Goal: Task Accomplishment & Management: Manage account settings

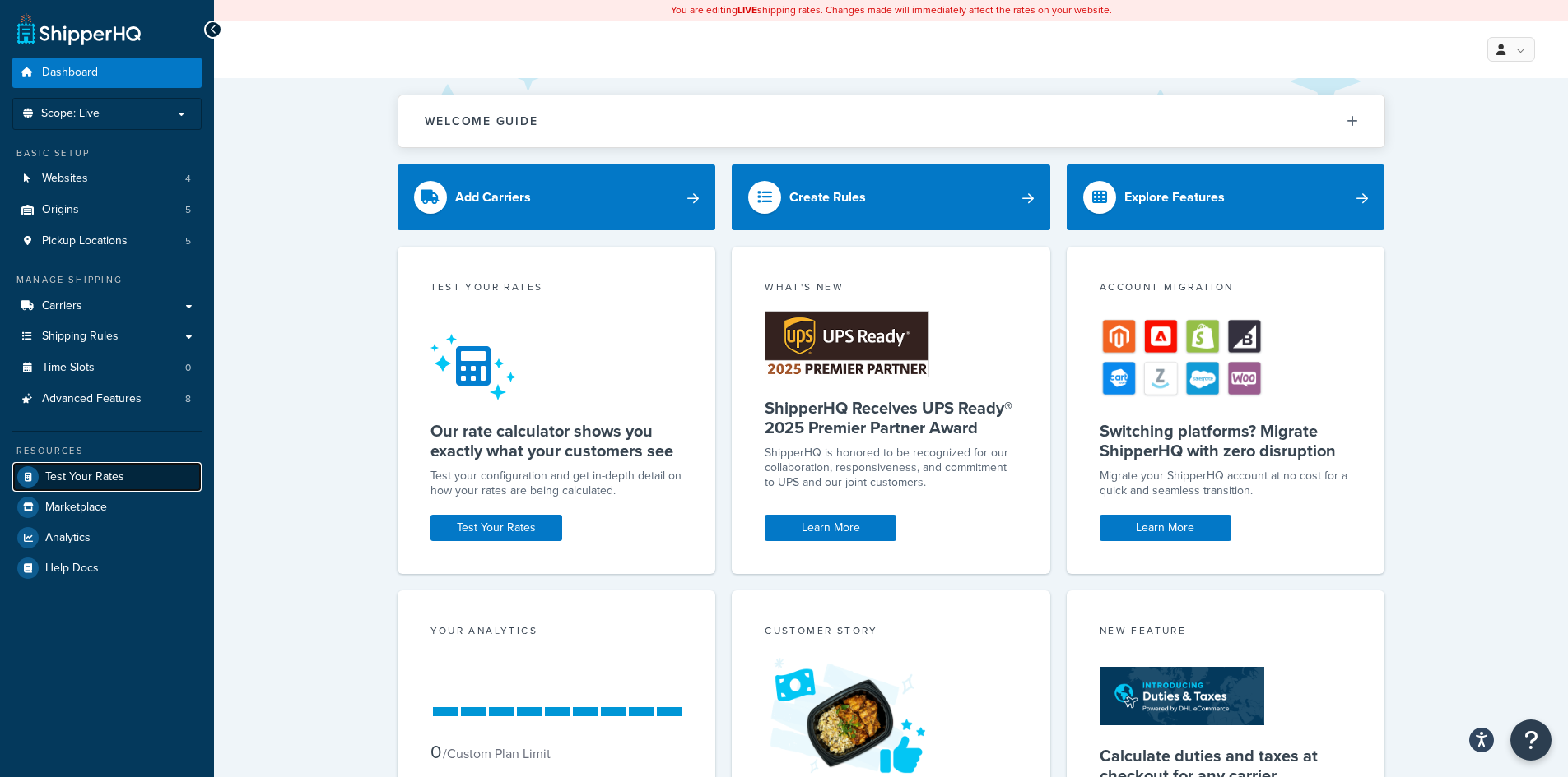
click at [88, 478] on span "Test Your Rates" at bounding box center [85, 477] width 79 height 14
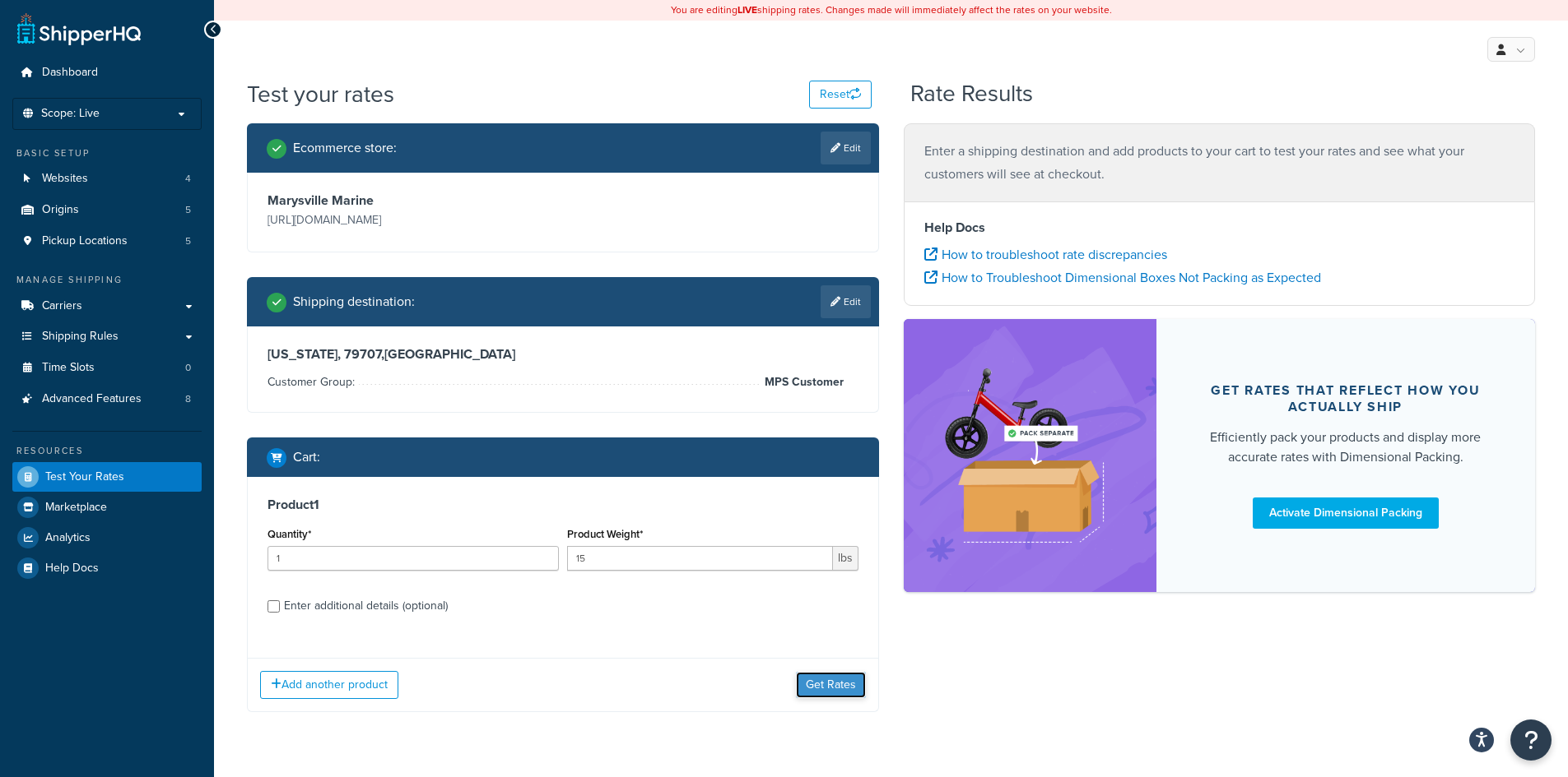
click at [813, 685] on button "Get Rates" at bounding box center [830, 685] width 70 height 26
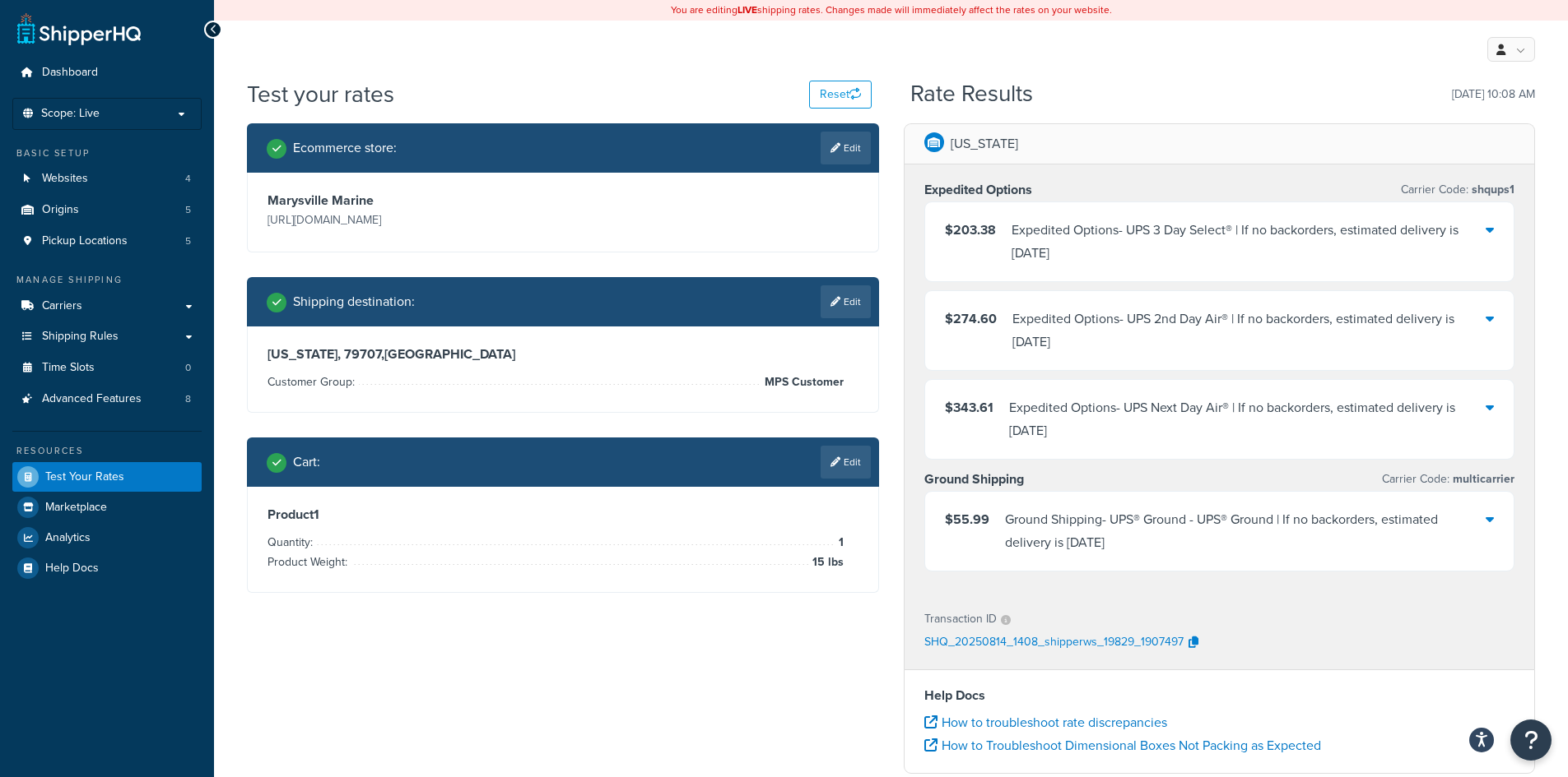
click at [525, 650] on div "Ecommerce store : Edit Marysville Marine https://marysvillemarine.com Shipping …" at bounding box center [890, 599] width 1312 height 952
click at [558, 640] on div "Ecommerce store : Edit Marysville Marine https://marysvillemarine.com Shipping …" at bounding box center [890, 599] width 1312 height 952
click at [122, 395] on span "Advanced Features" at bounding box center [91, 399] width 100 height 14
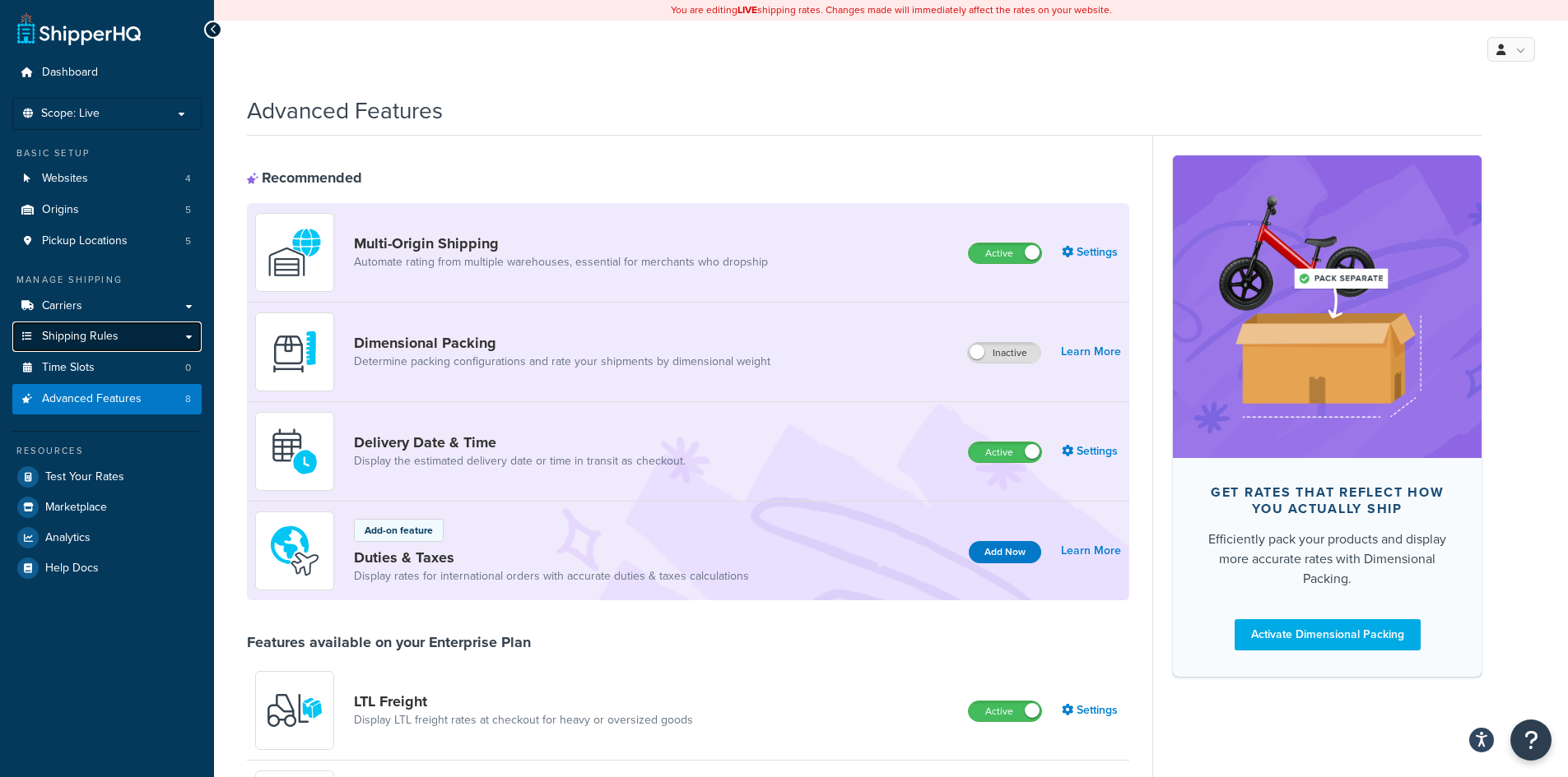
click at [104, 340] on span "Shipping Rules" at bounding box center [80, 337] width 76 height 14
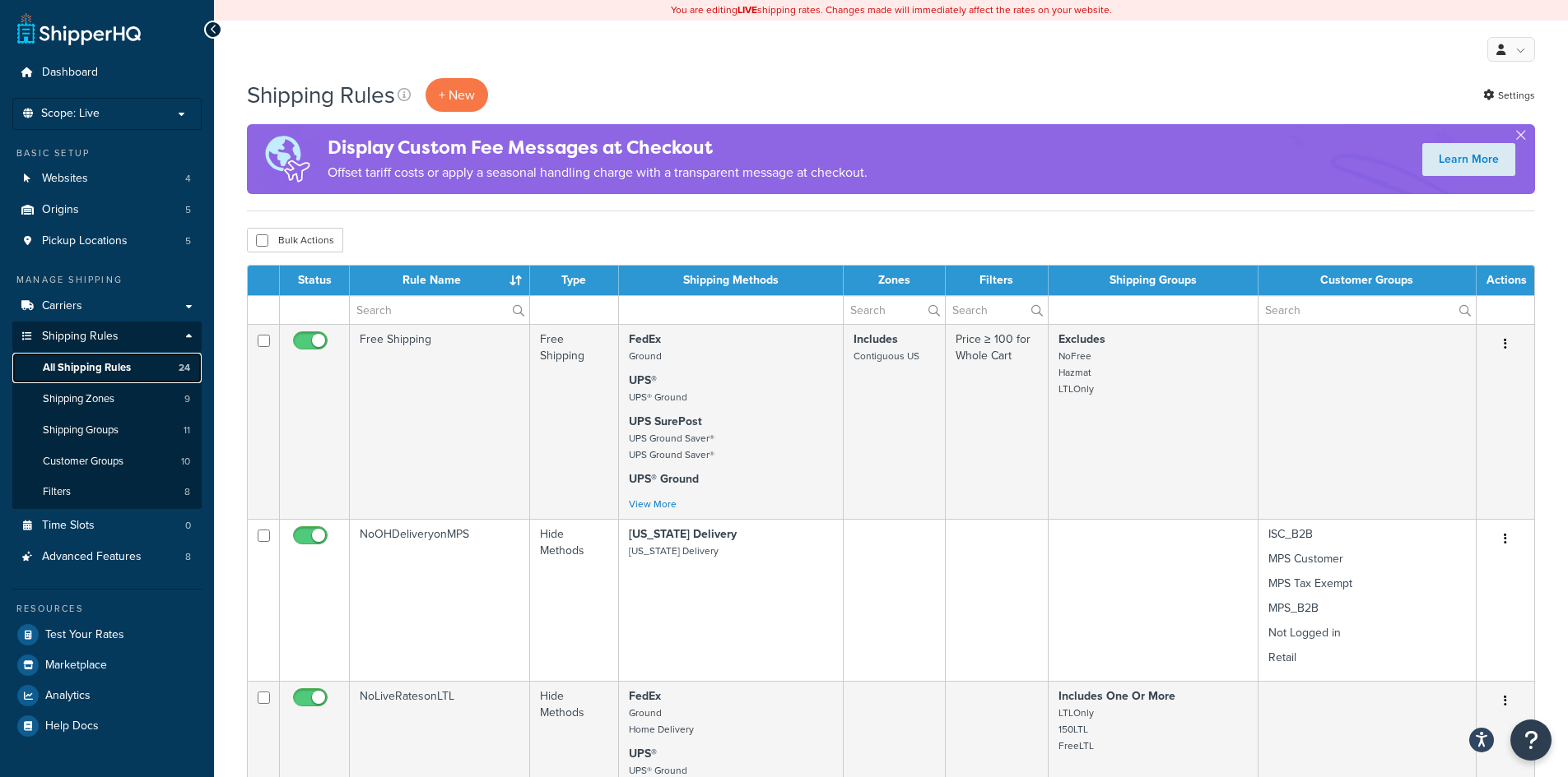
click at [122, 368] on span "All Shipping Rules" at bounding box center [86, 368] width 88 height 14
click at [190, 310] on link "Carriers" at bounding box center [107, 306] width 190 height 30
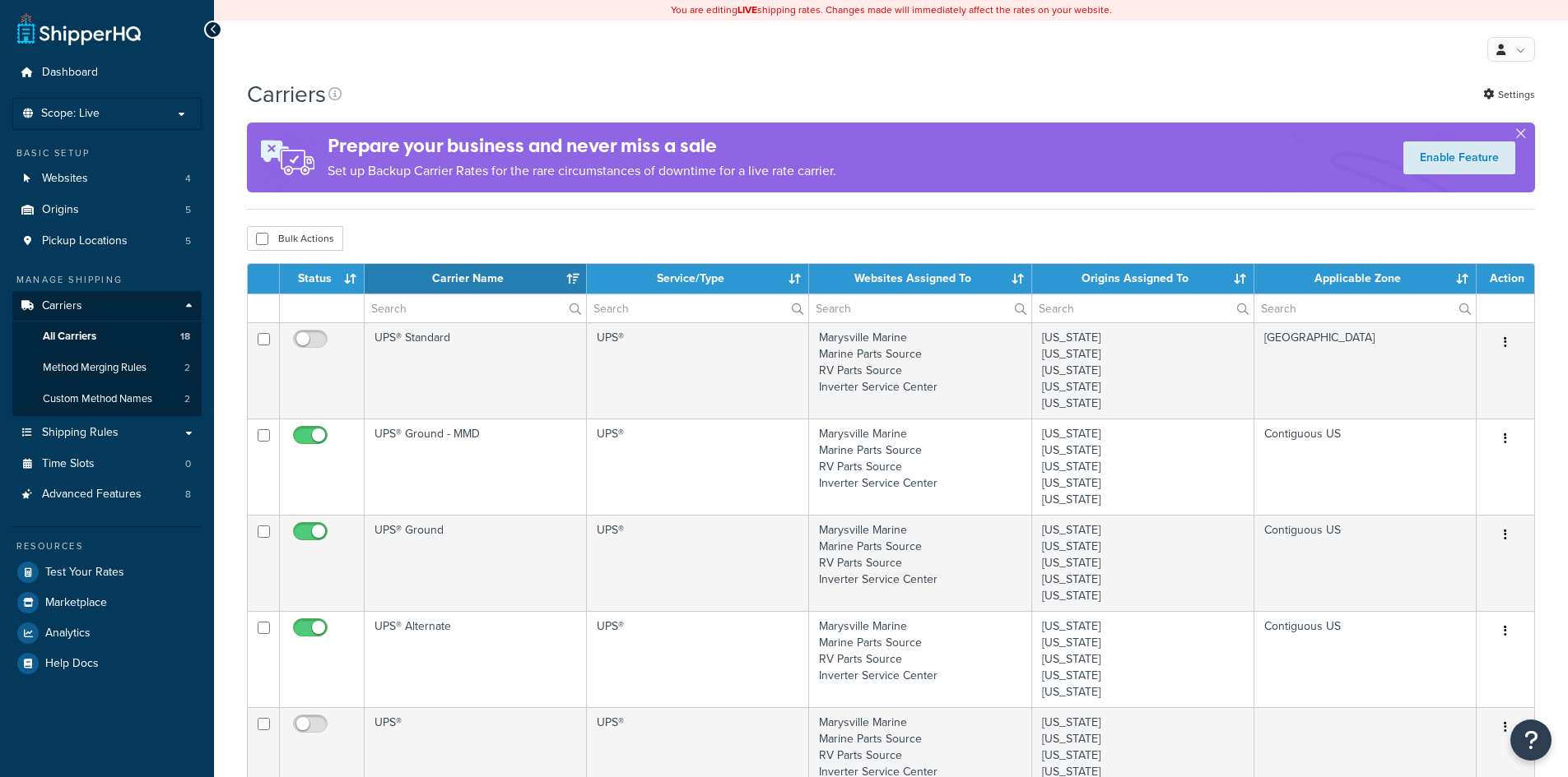
select select "15"
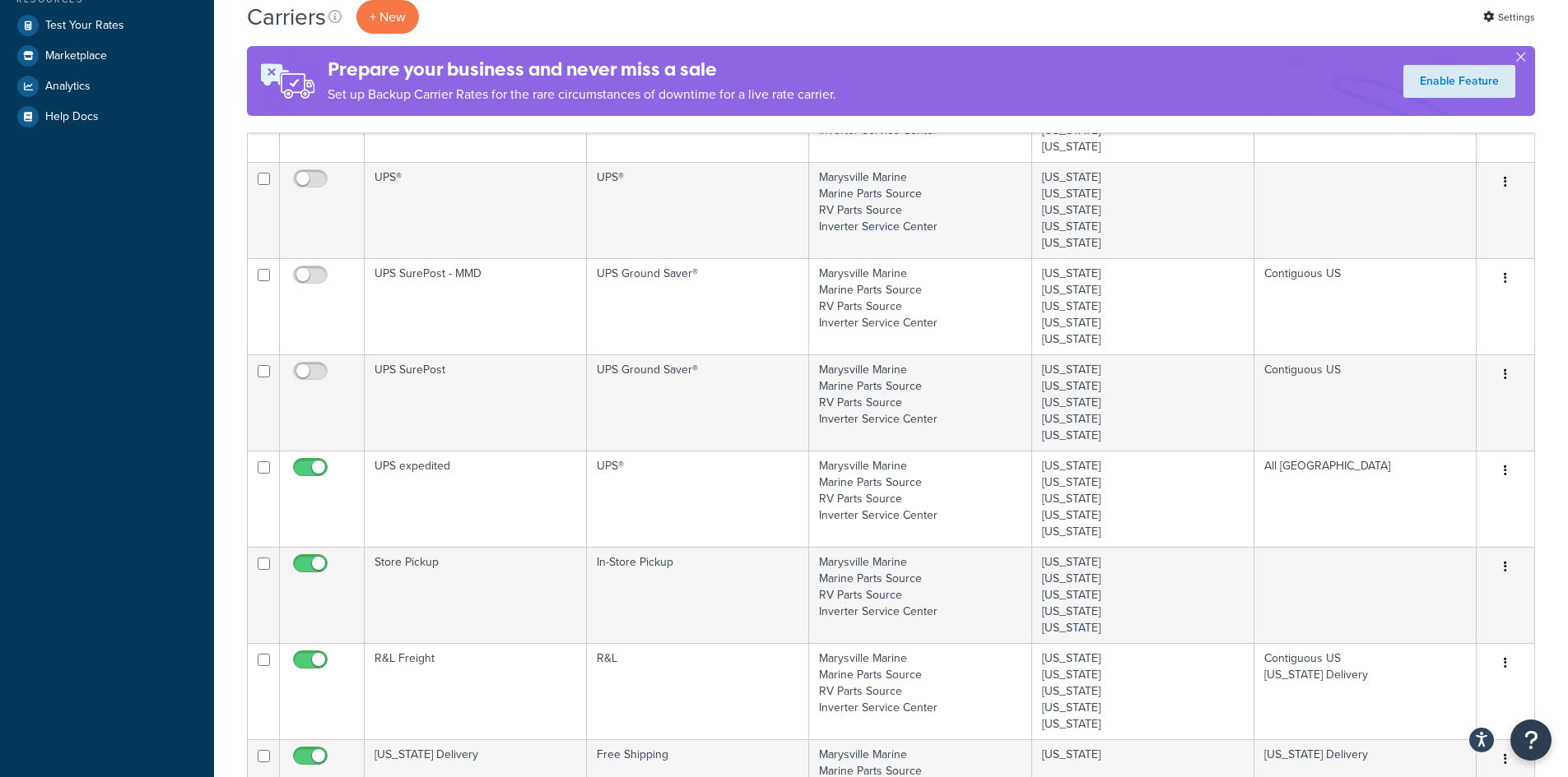
scroll to position [576, 0]
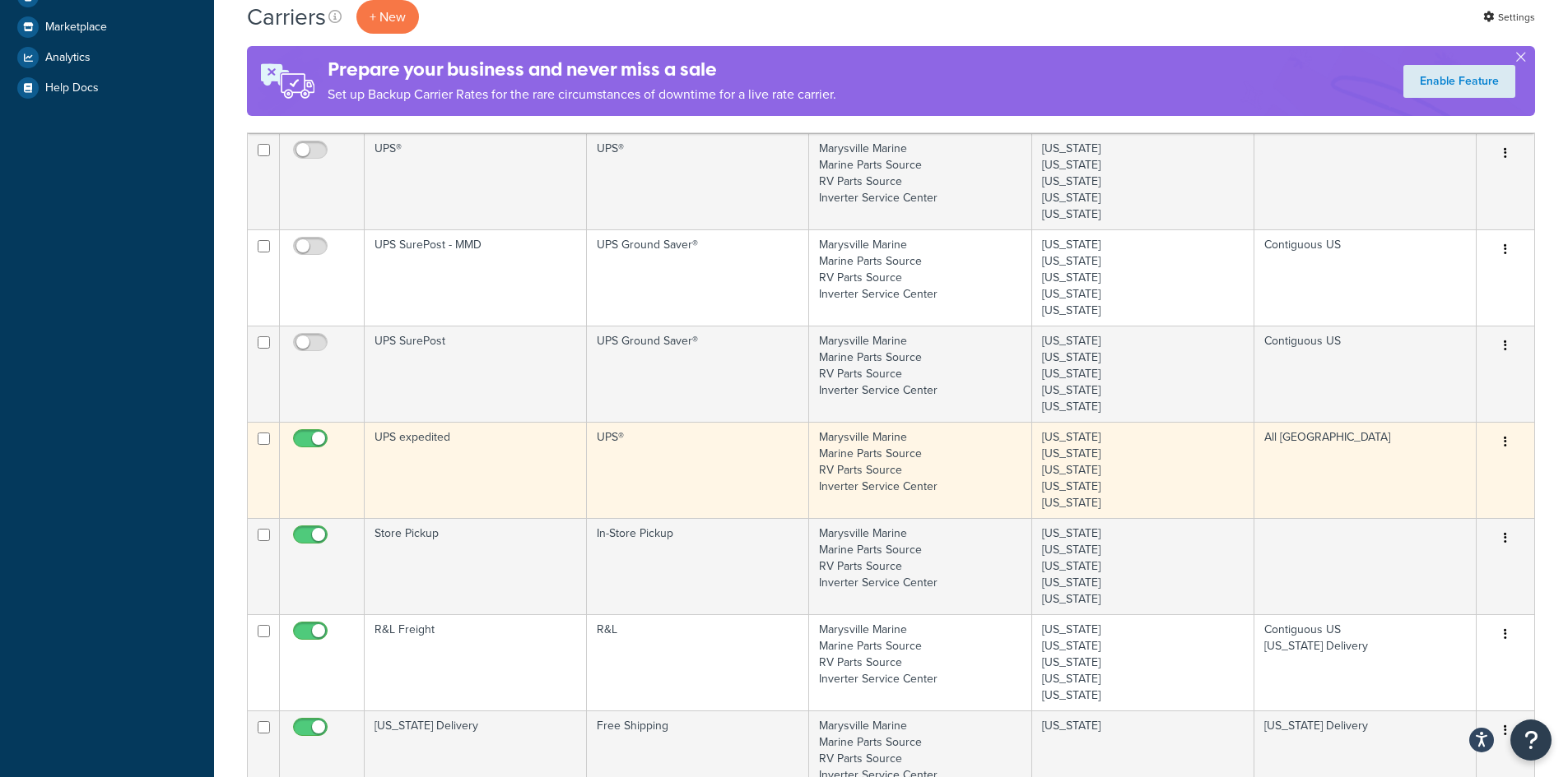
click at [1506, 443] on icon "button" at bounding box center [1505, 442] width 3 height 12
click at [1470, 473] on link "Edit" at bounding box center [1438, 475] width 130 height 34
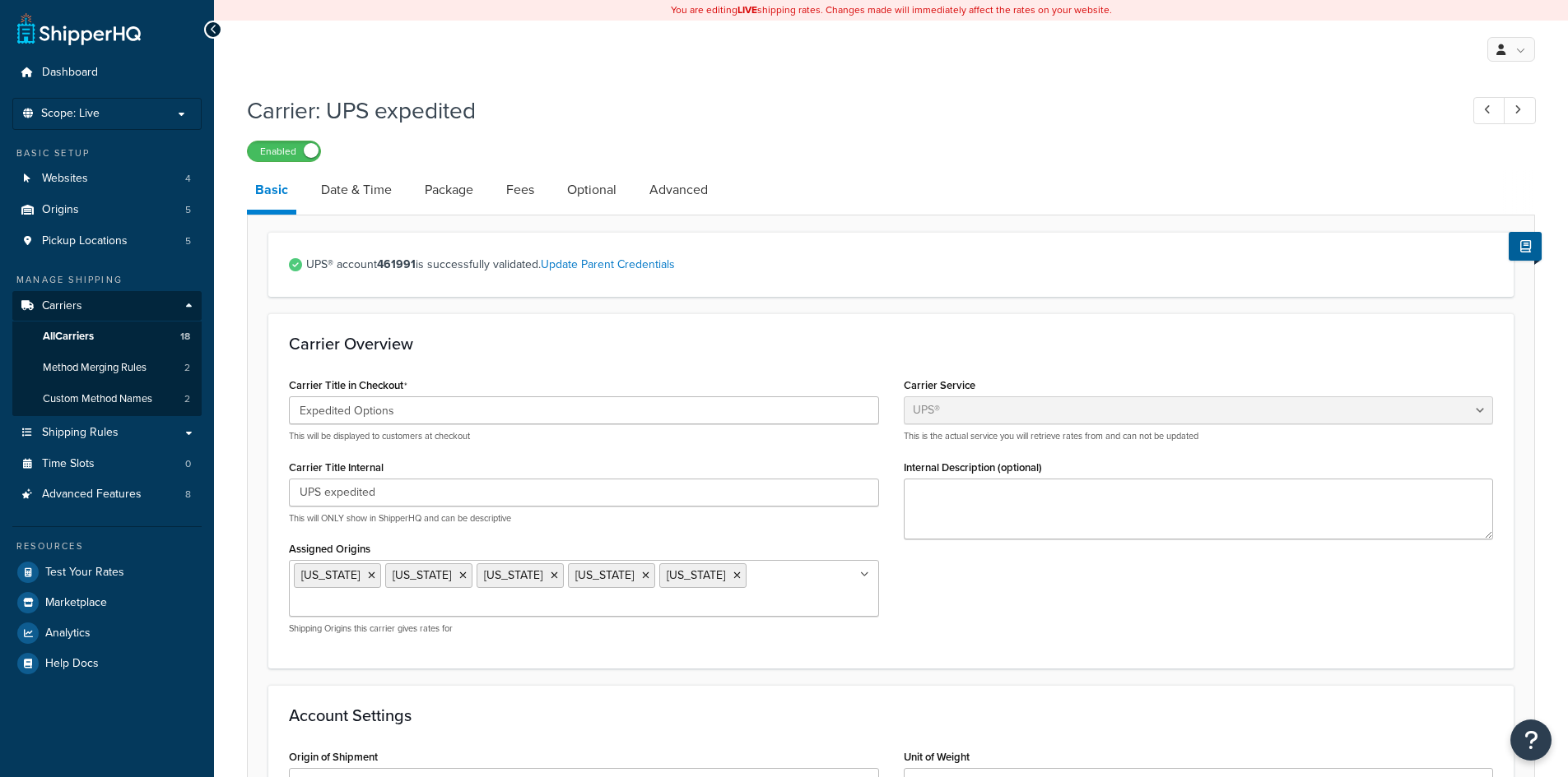
select select "ups"
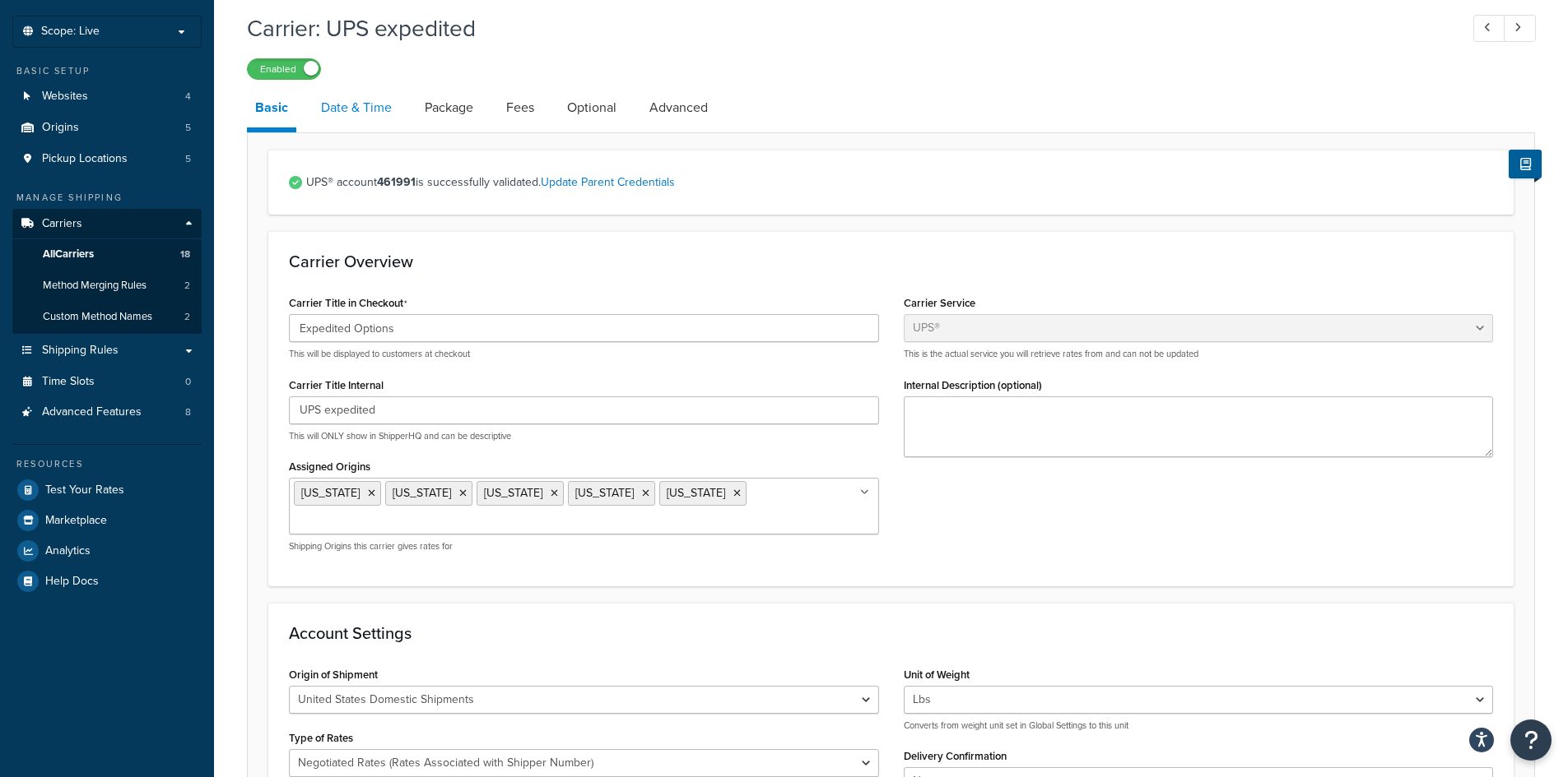
click at [340, 107] on link "Date & Time" at bounding box center [356, 107] width 87 height 39
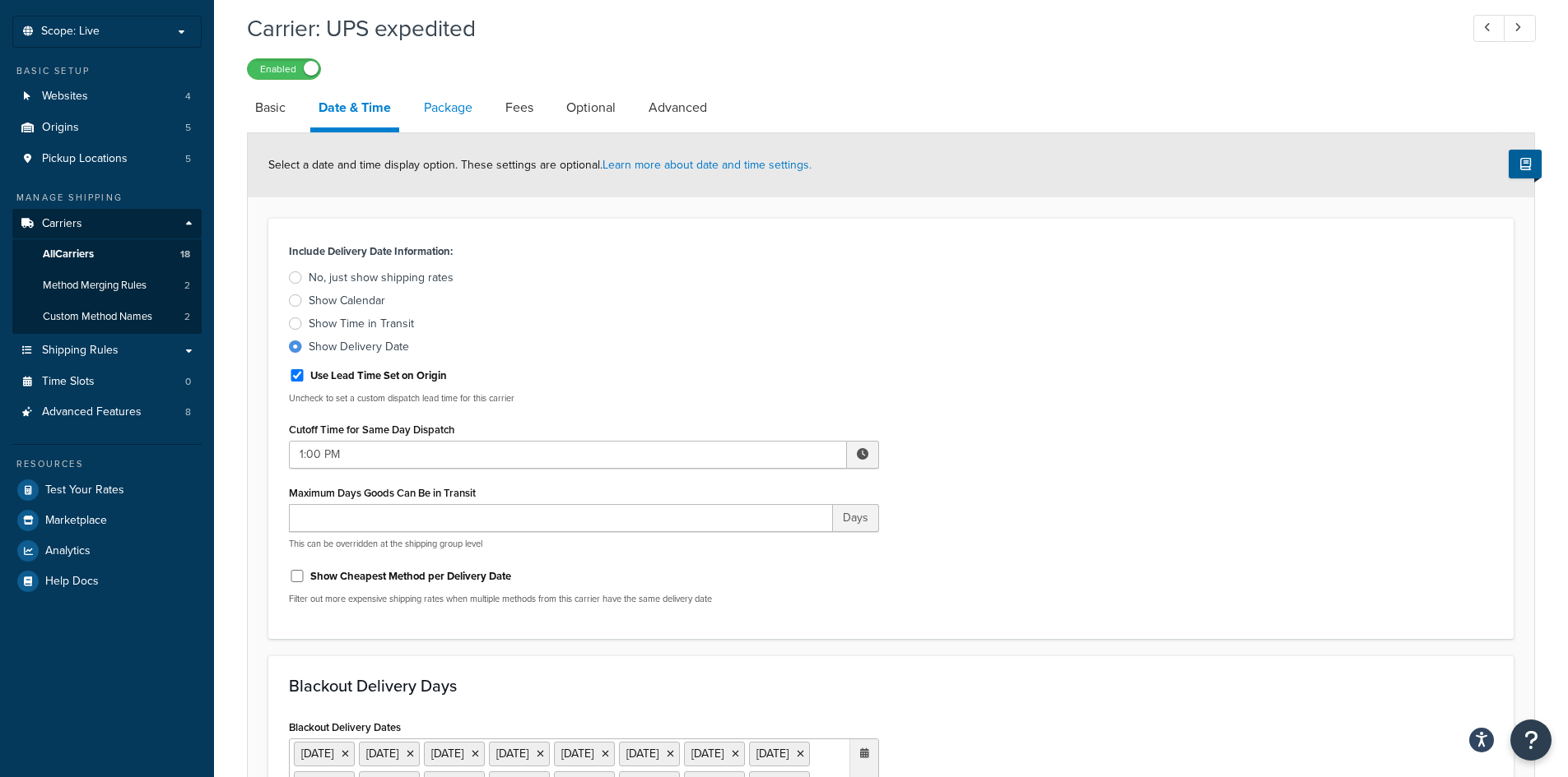
click at [466, 102] on link "Package" at bounding box center [449, 107] width 65 height 39
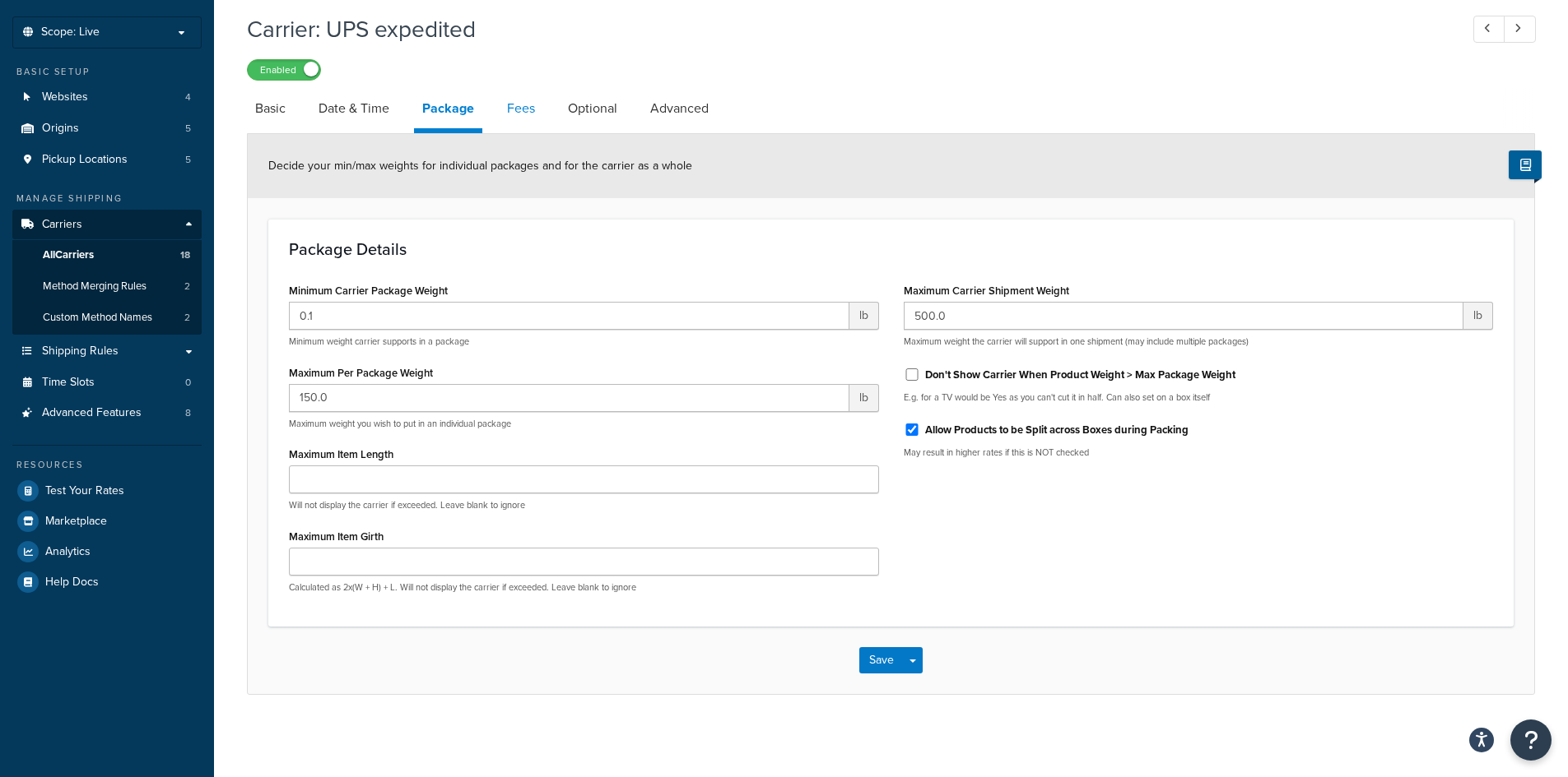
click at [517, 111] on link "Fees" at bounding box center [521, 108] width 44 height 39
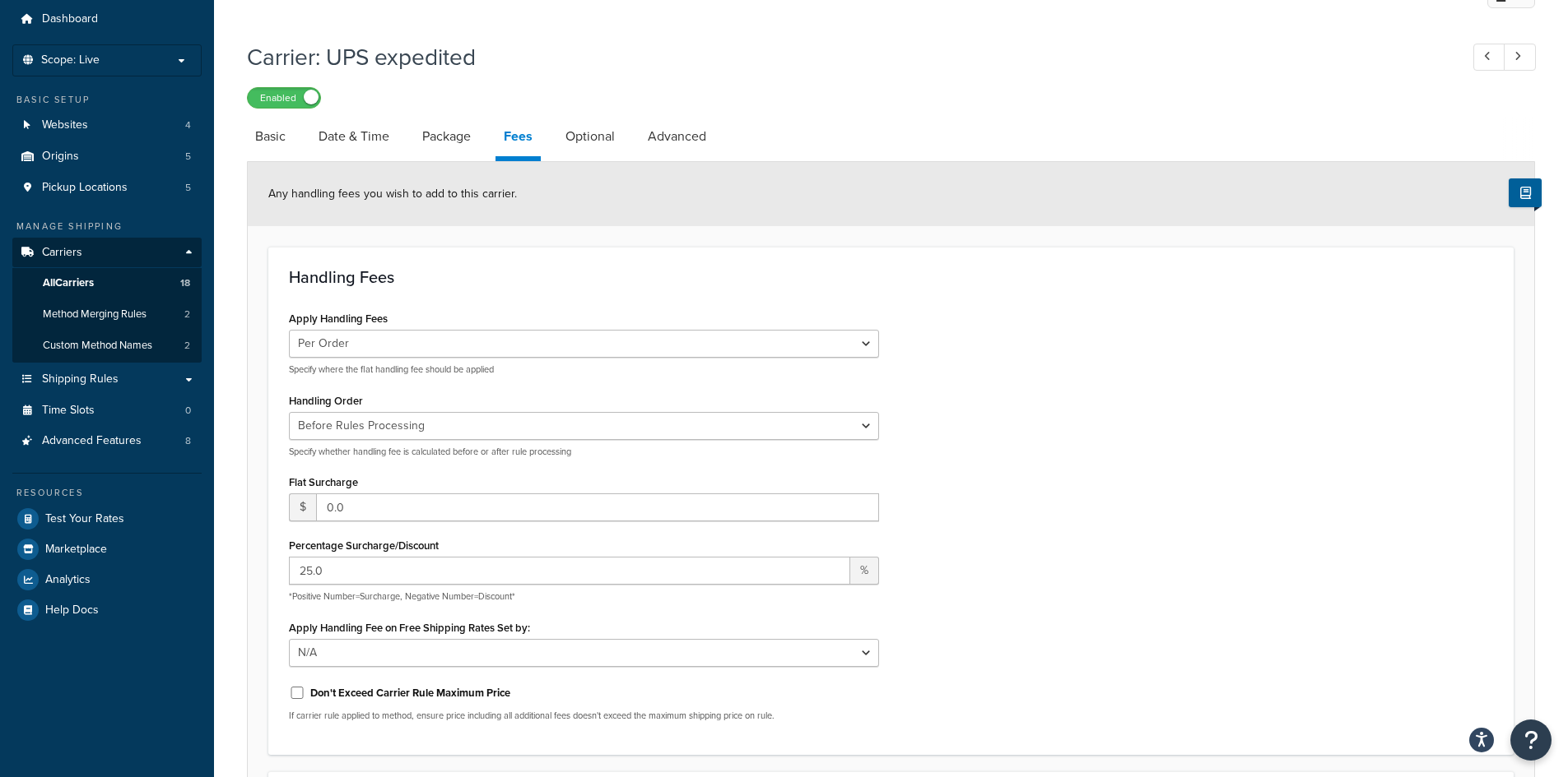
scroll to position [53, 0]
click at [600, 138] on link "Optional" at bounding box center [589, 137] width 66 height 39
select select "residential"
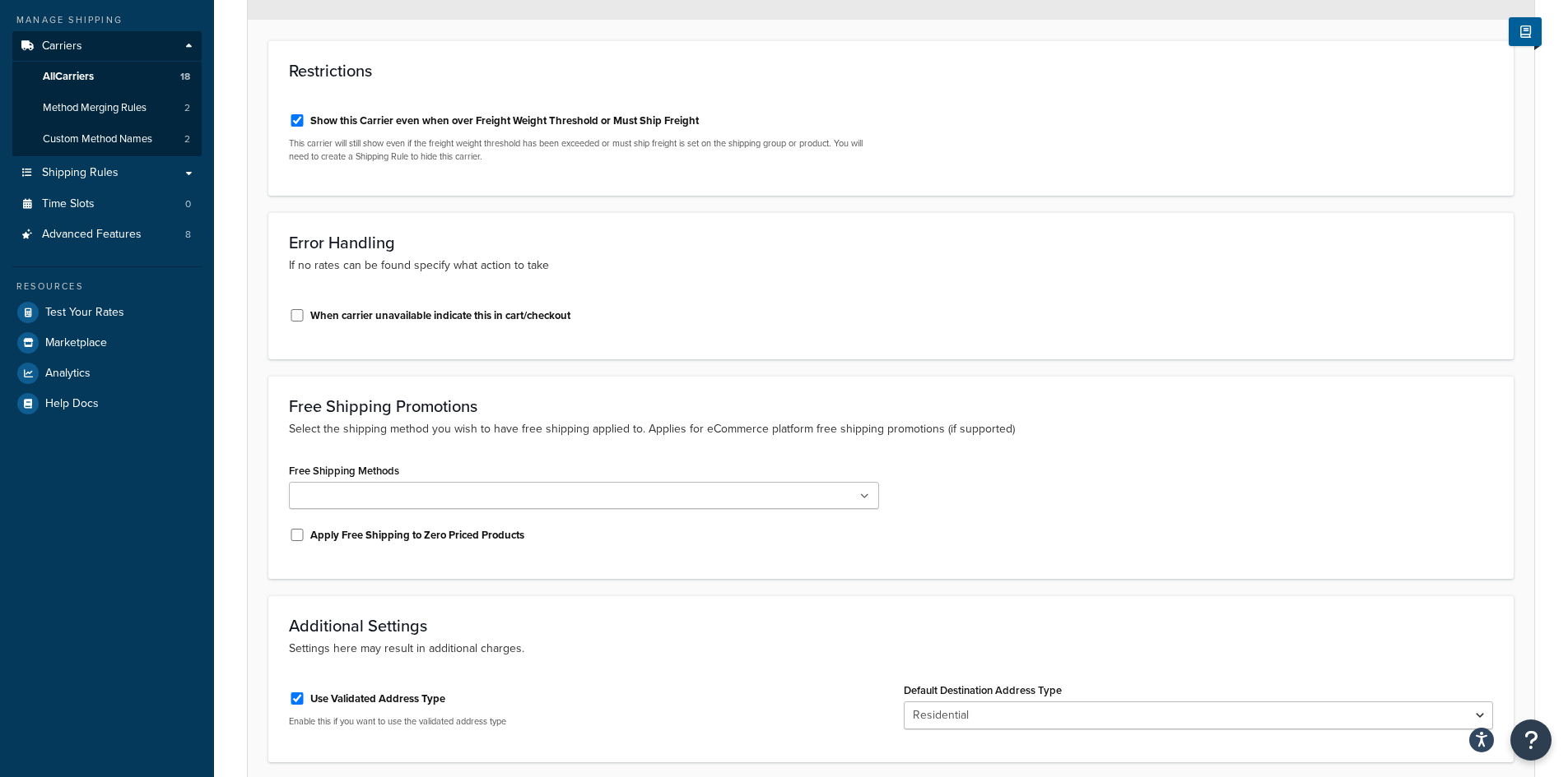
scroll to position [53, 0]
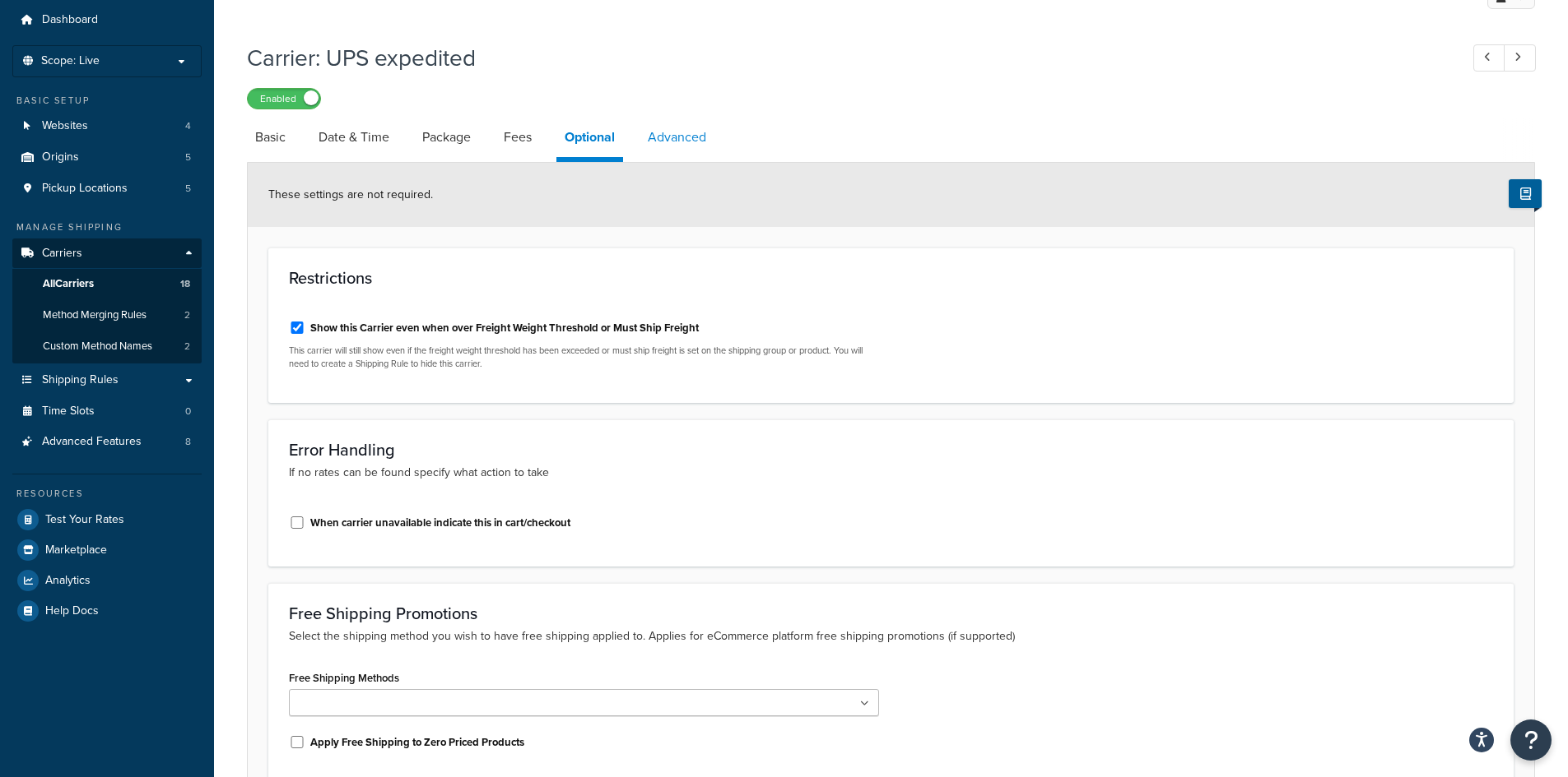
click at [705, 143] on link "Advanced" at bounding box center [677, 137] width 75 height 39
select select "false"
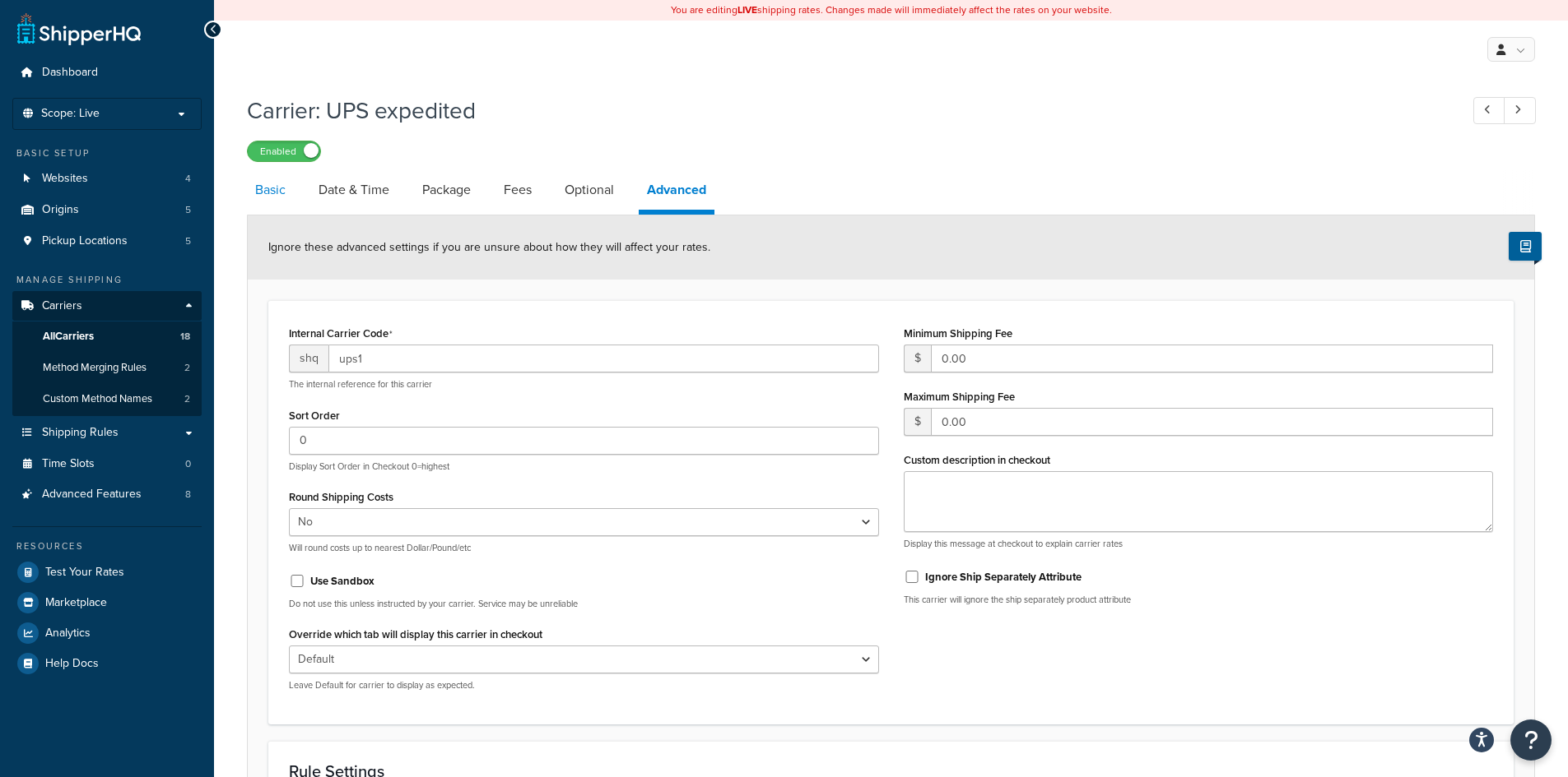
click at [269, 184] on link "Basic" at bounding box center [270, 189] width 47 height 39
select select "ups"
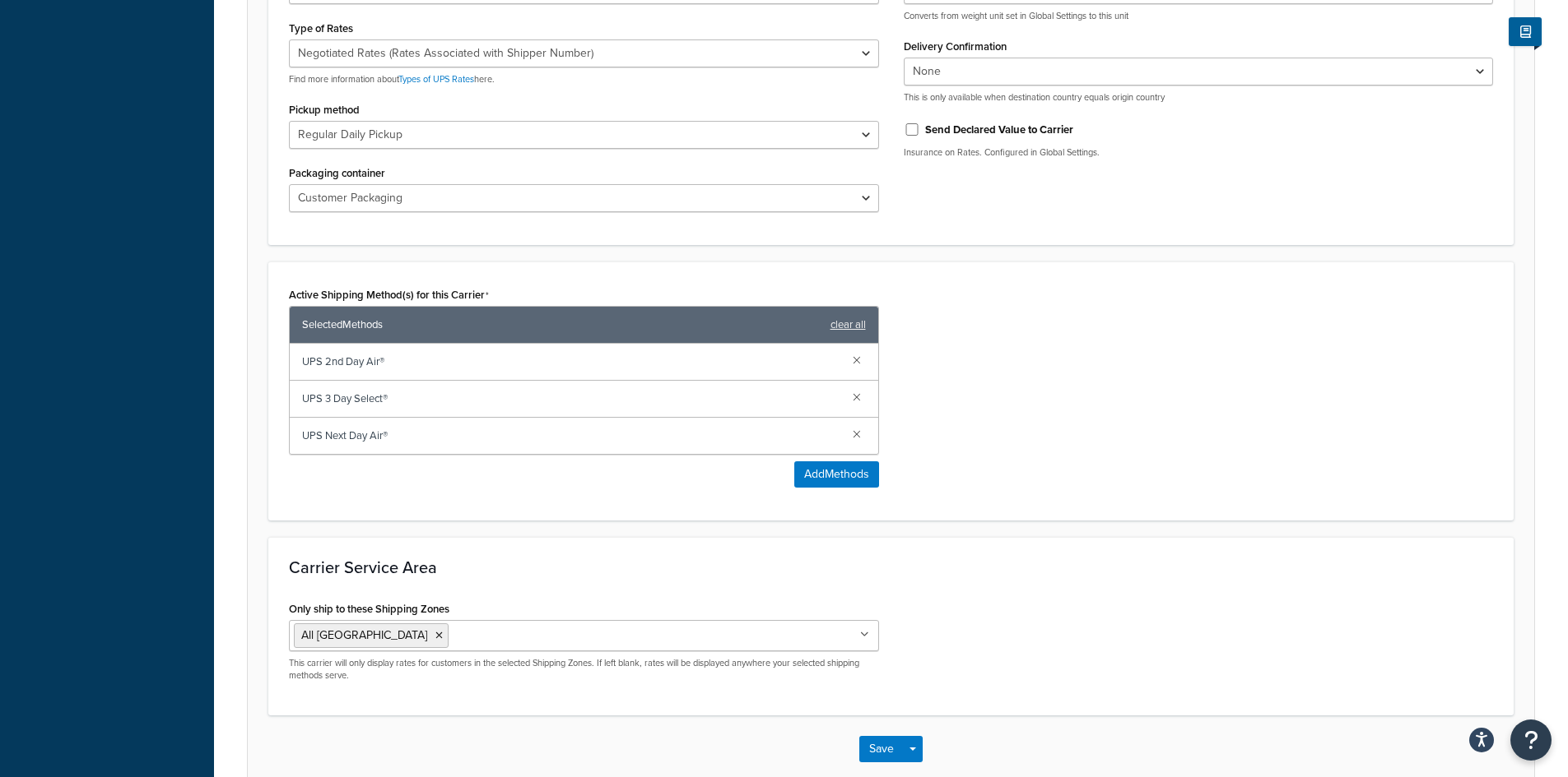
scroll to position [526, 0]
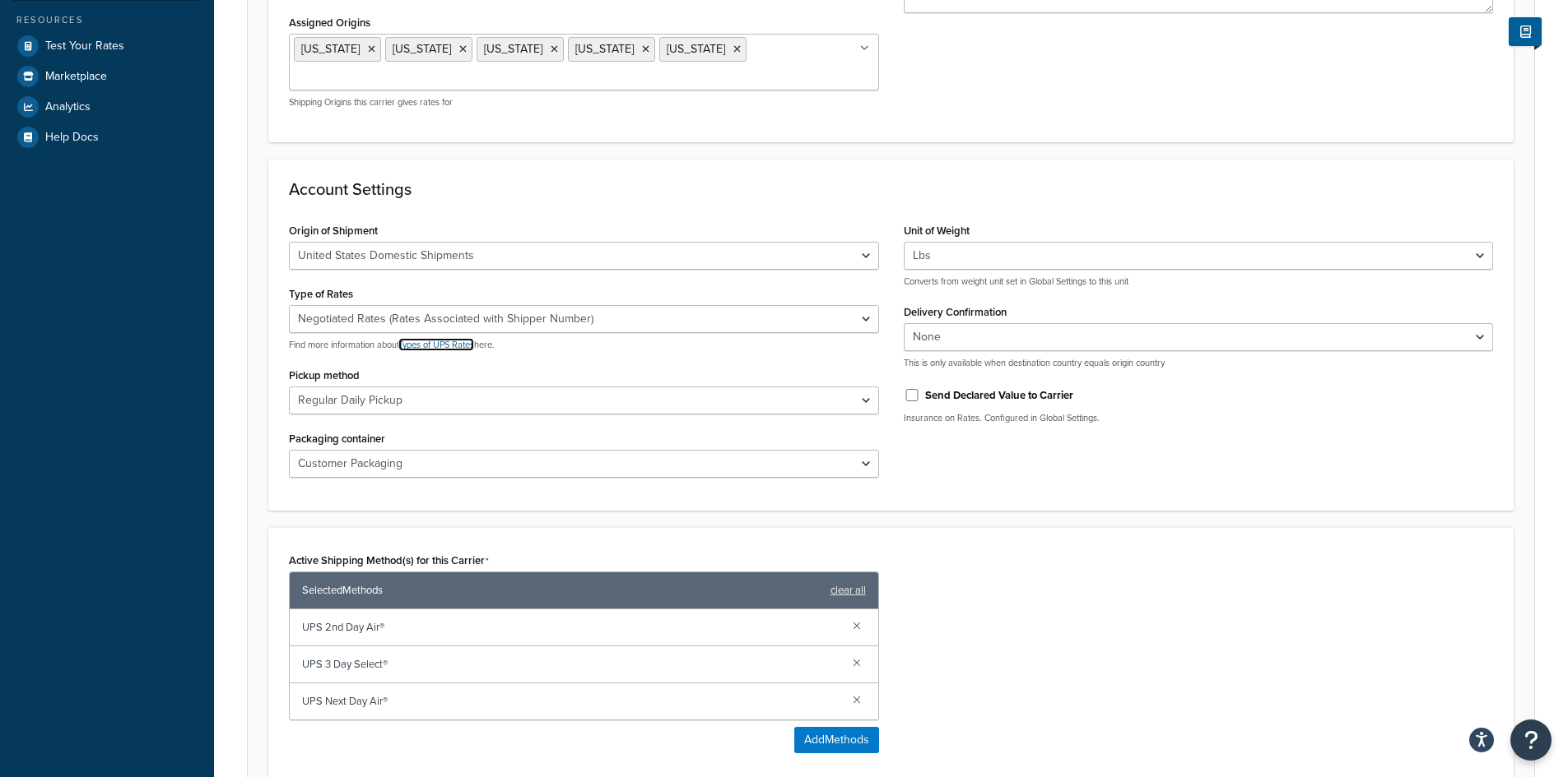
click at [437, 338] on link "Types of UPS Rates" at bounding box center [436, 344] width 75 height 13
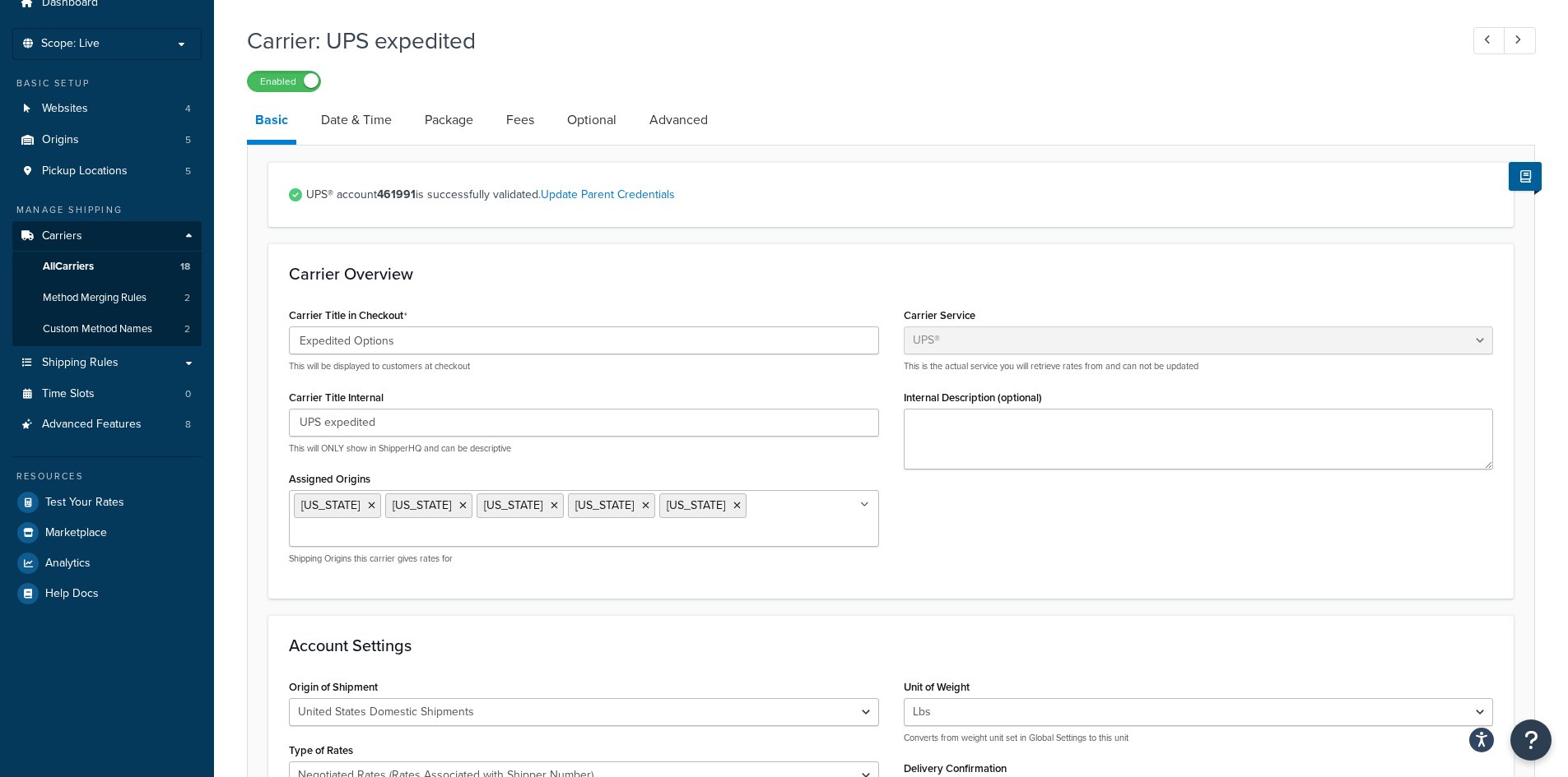
scroll to position [33, 0]
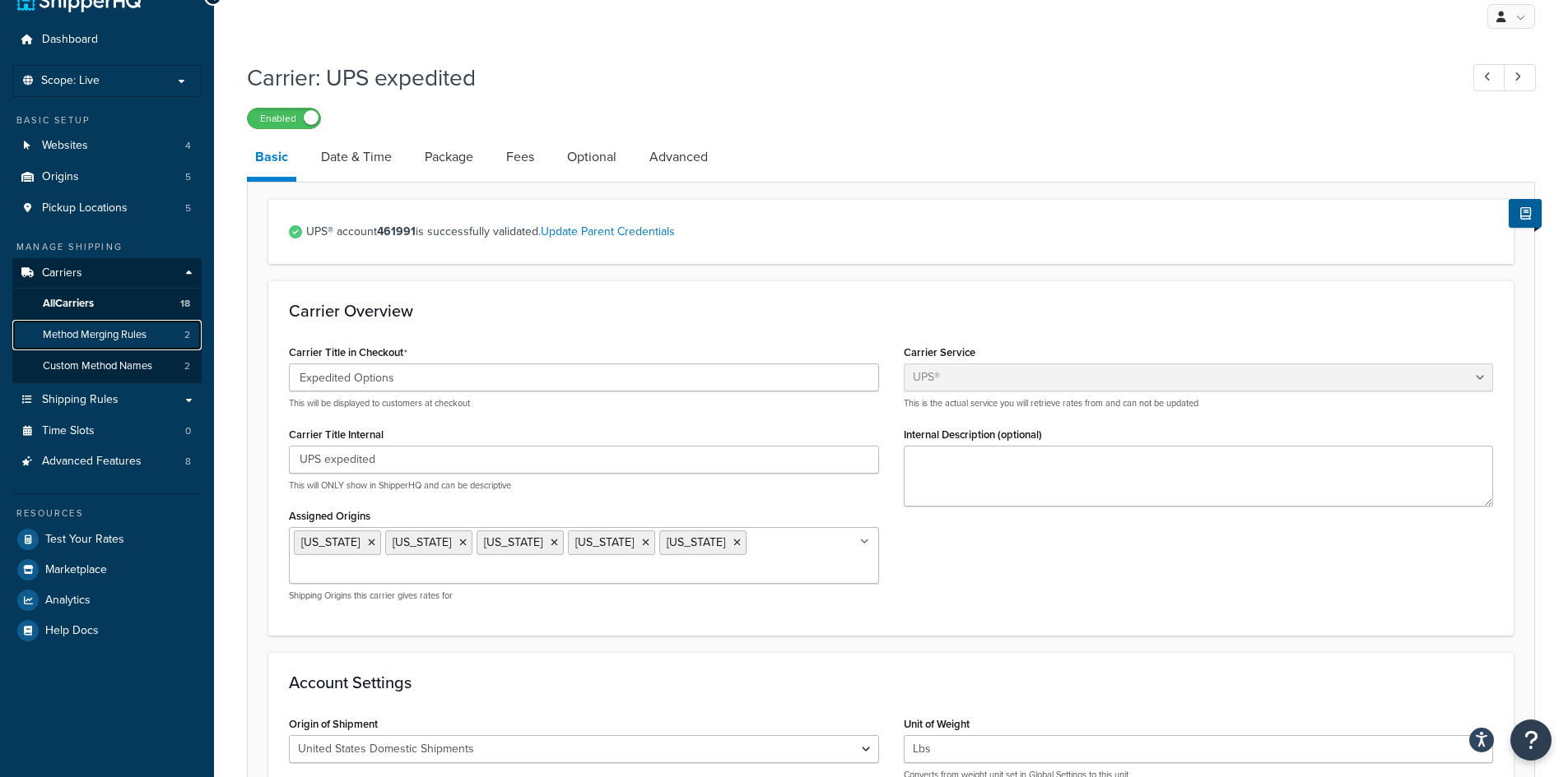
click at [78, 332] on span "Method Merging Rules" at bounding box center [95, 335] width 104 height 14
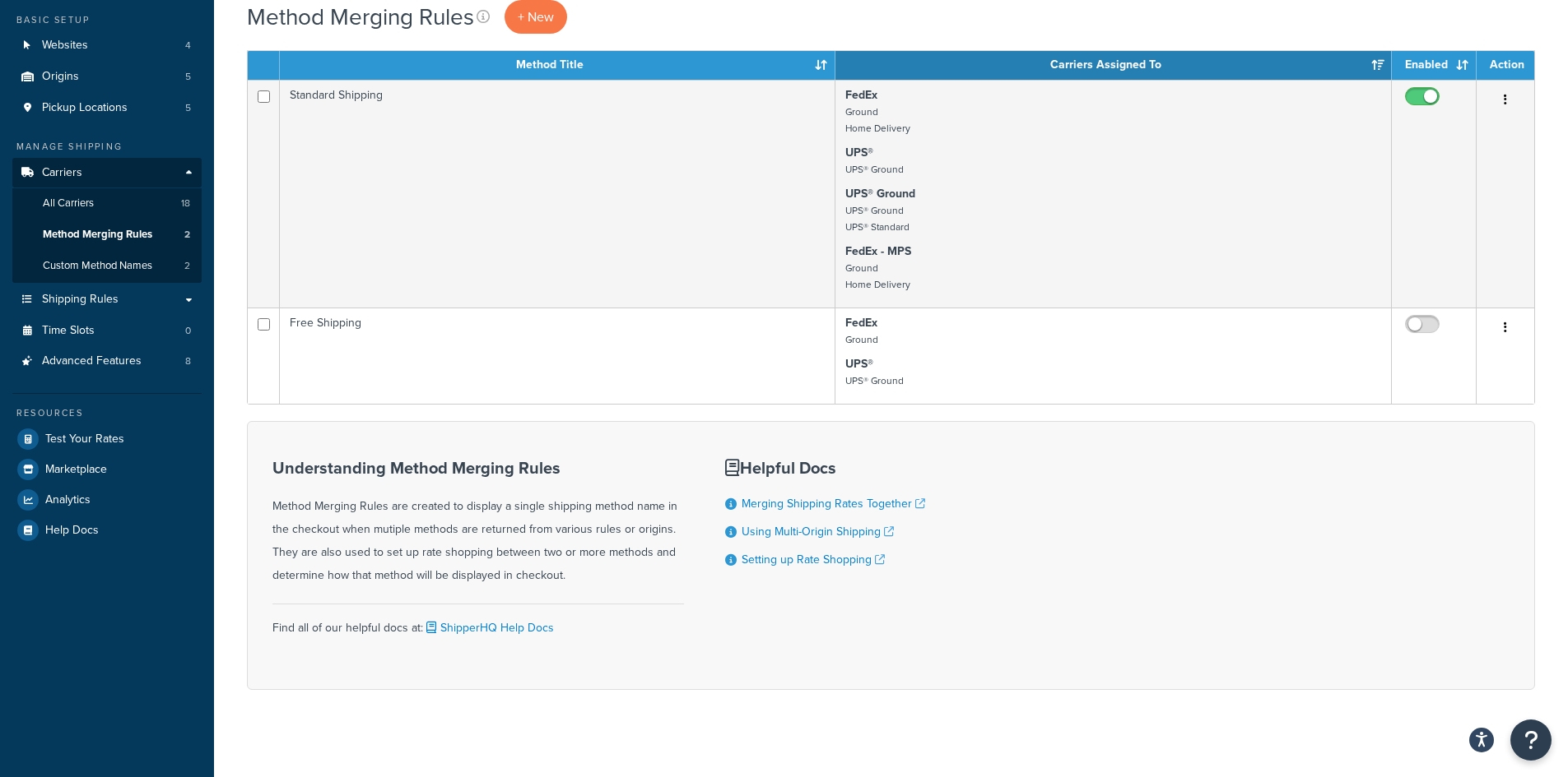
scroll to position [145, 0]
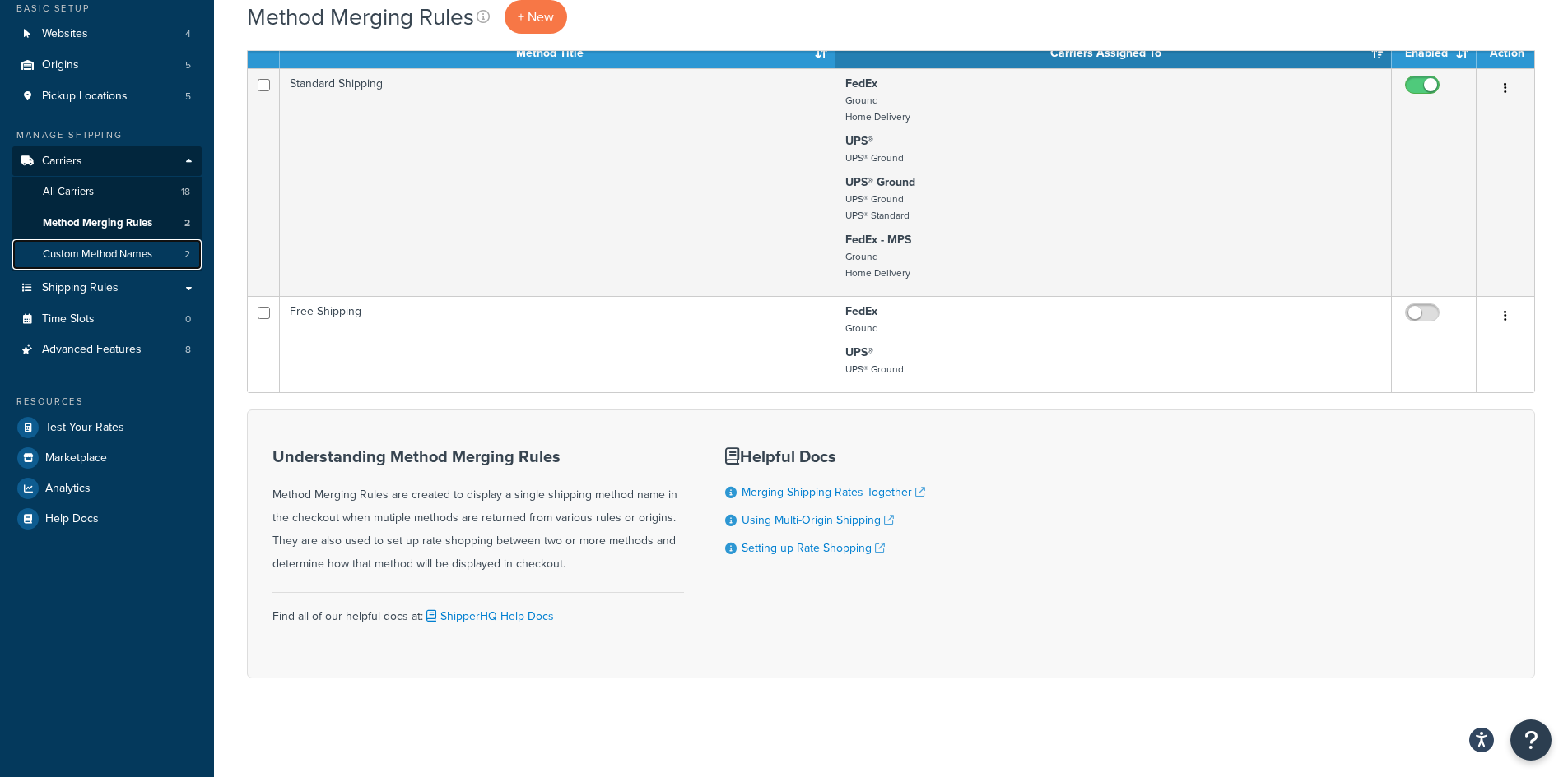
click at [115, 252] on span "Custom Method Names" at bounding box center [97, 254] width 110 height 14
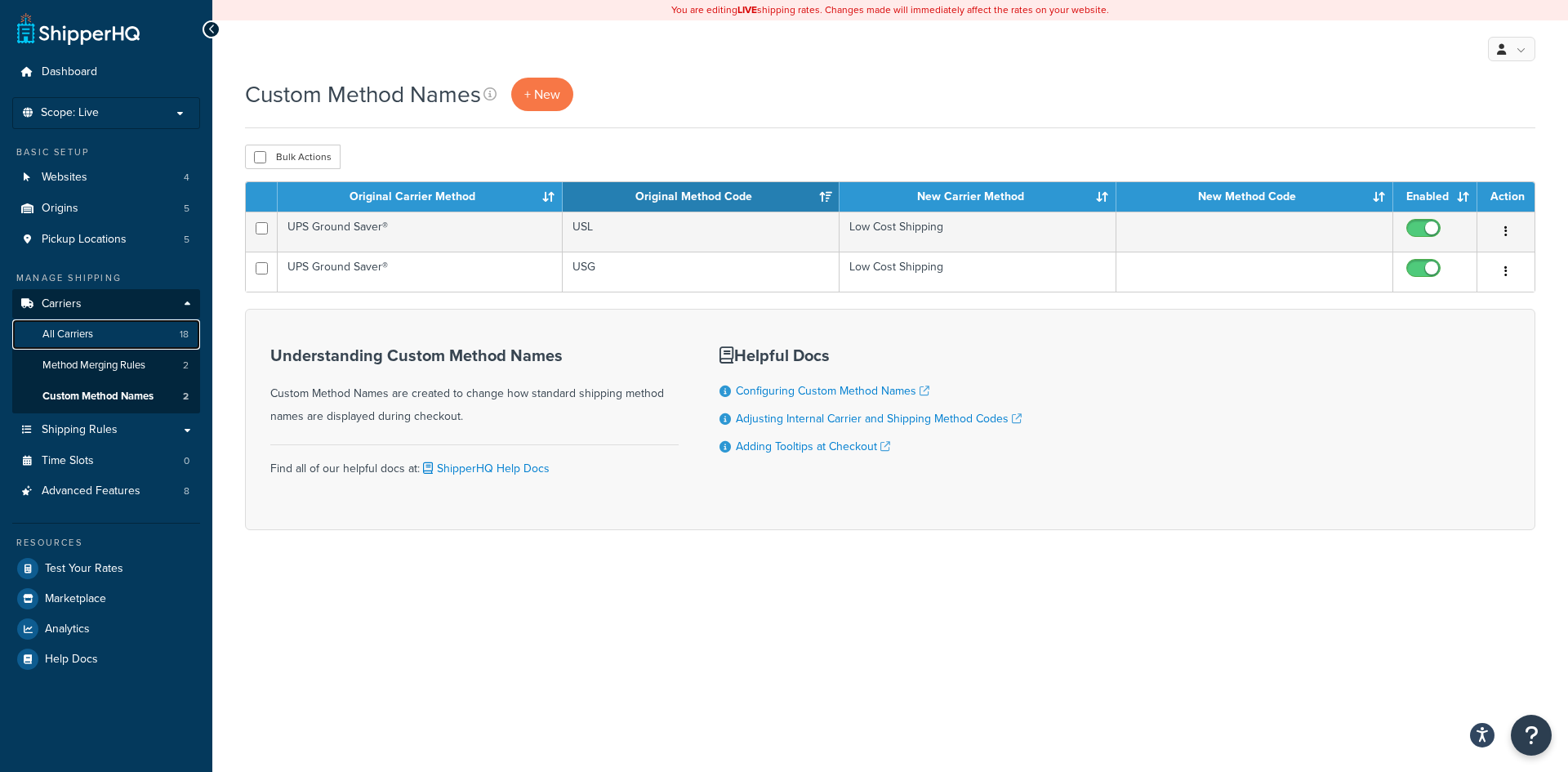
click at [102, 334] on link "All Carriers 18" at bounding box center [107, 335] width 188 height 30
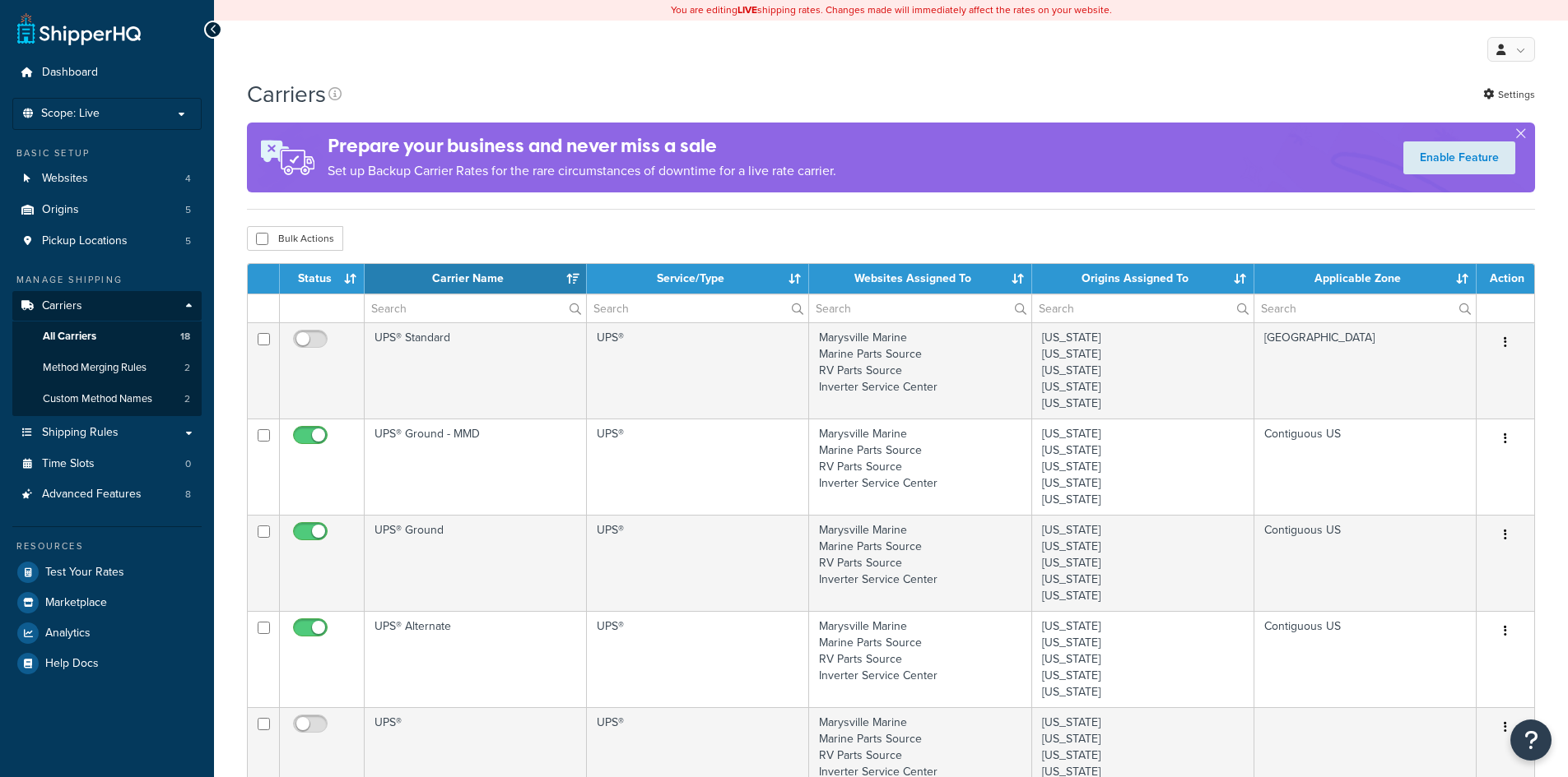
select select "15"
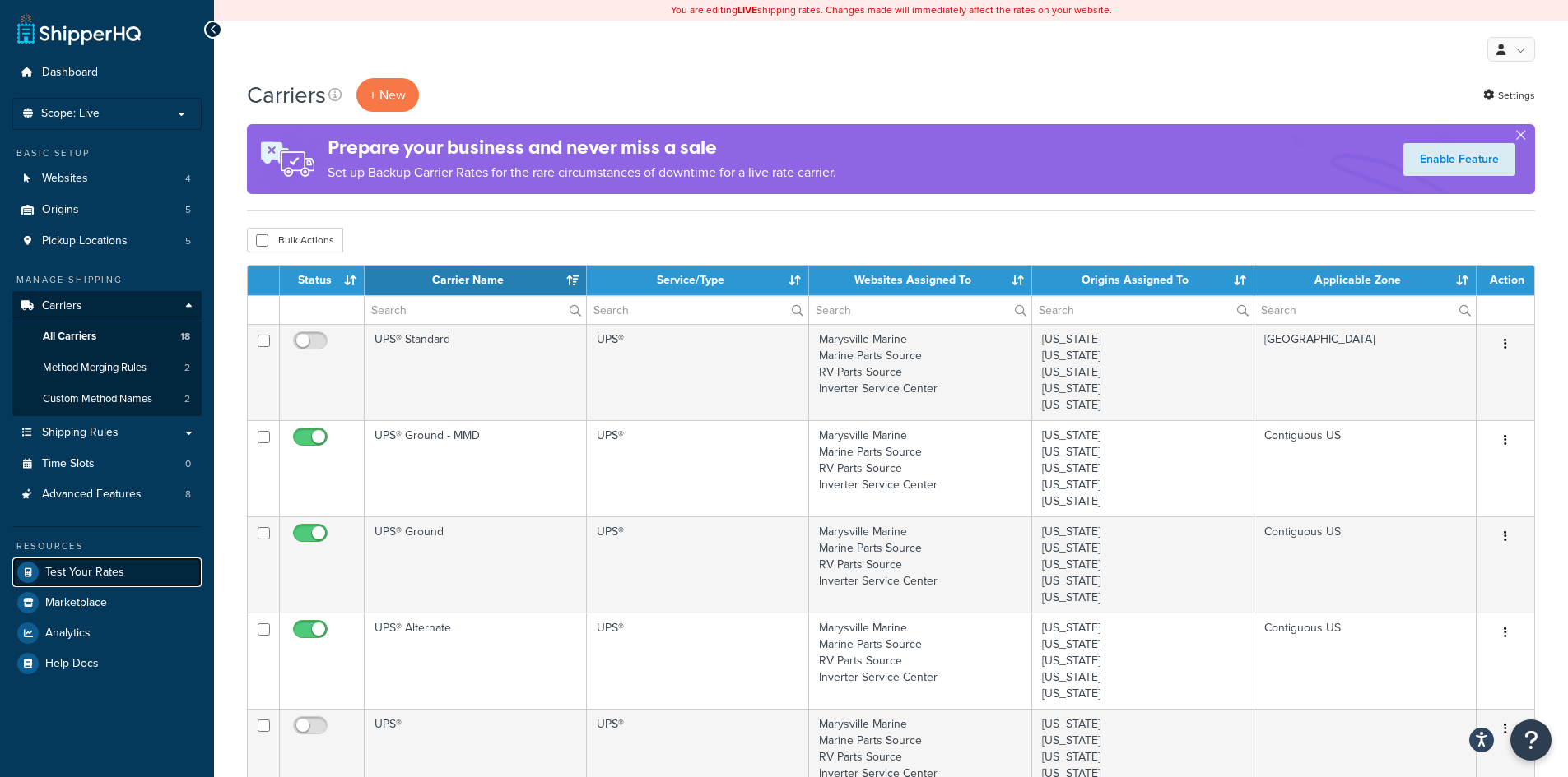
click at [91, 571] on span "Test Your Rates" at bounding box center [85, 572] width 79 height 14
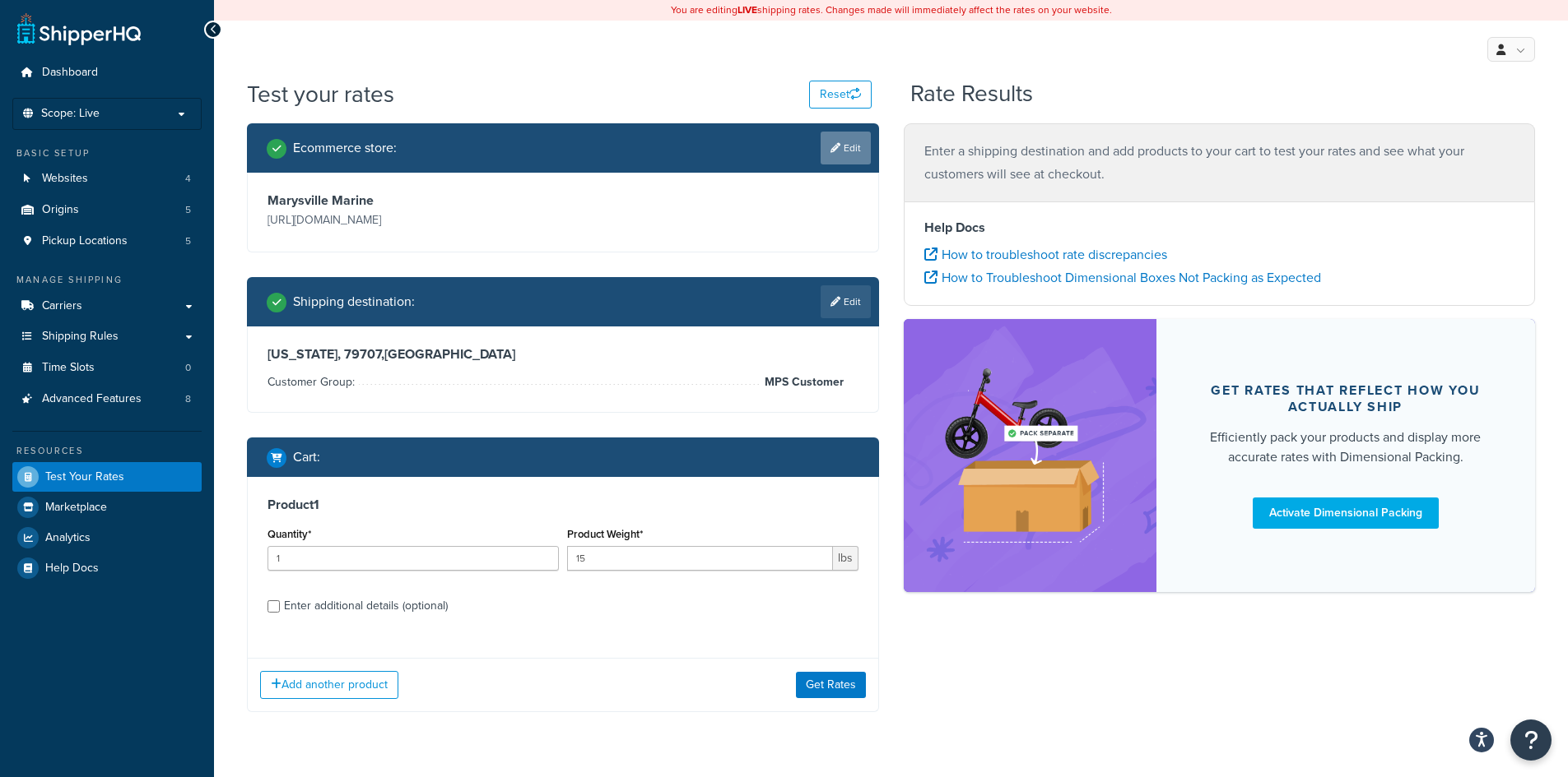
click at [839, 153] on link "Edit" at bounding box center [845, 148] width 50 height 33
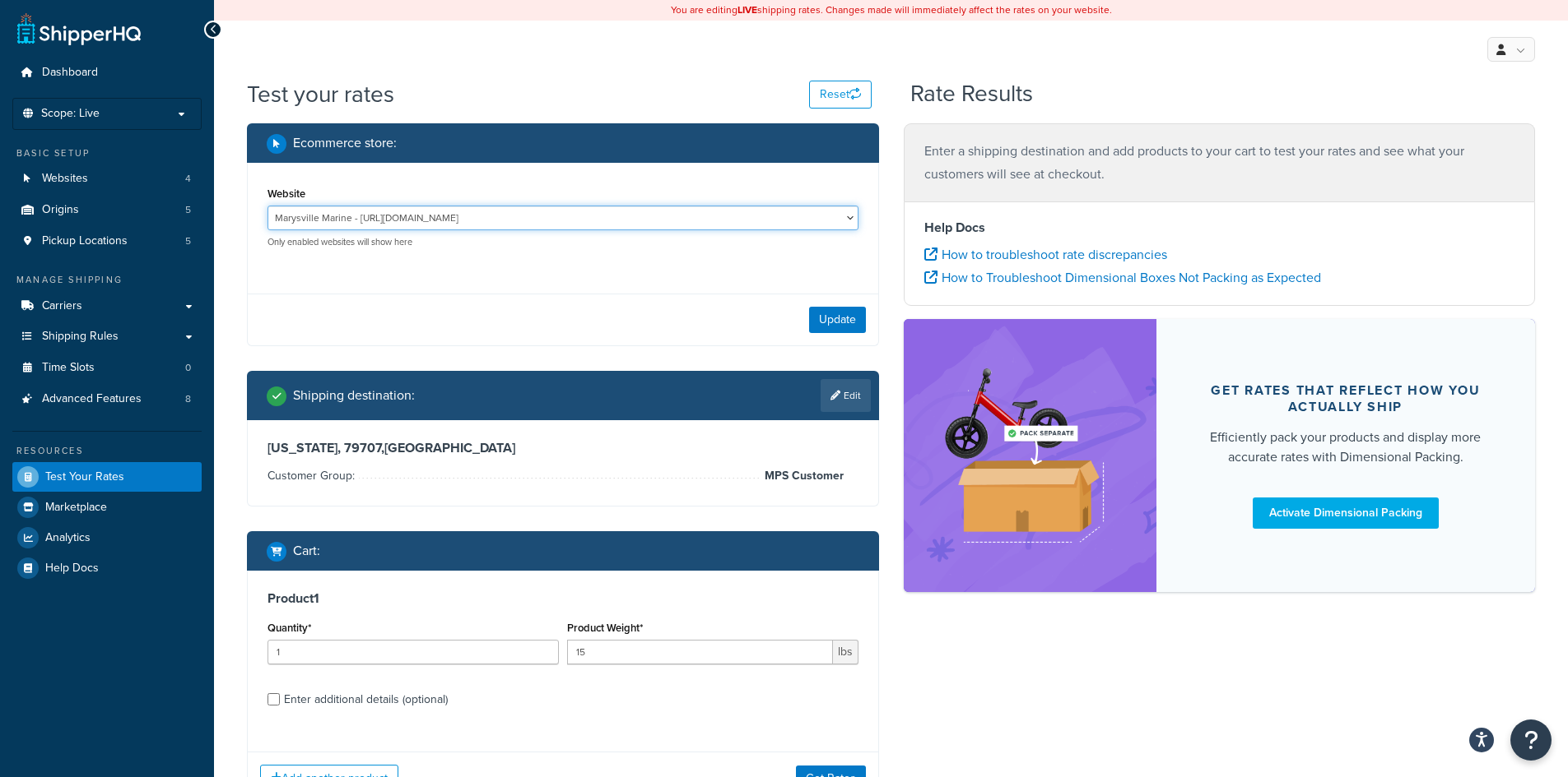
click at [739, 213] on select "Inverter Service Center - [URL][DOMAIN_NAME] Marine Parts Source - [URL][DOMAIN…" at bounding box center [563, 217] width 591 height 24
select select "7cdfe464026ca60b99490ceee956405a"
click at [267, 205] on select "Inverter Service Center - [URL][DOMAIN_NAME] Marine Parts Source - [URL][DOMAIN…" at bounding box center [563, 217] width 591 height 24
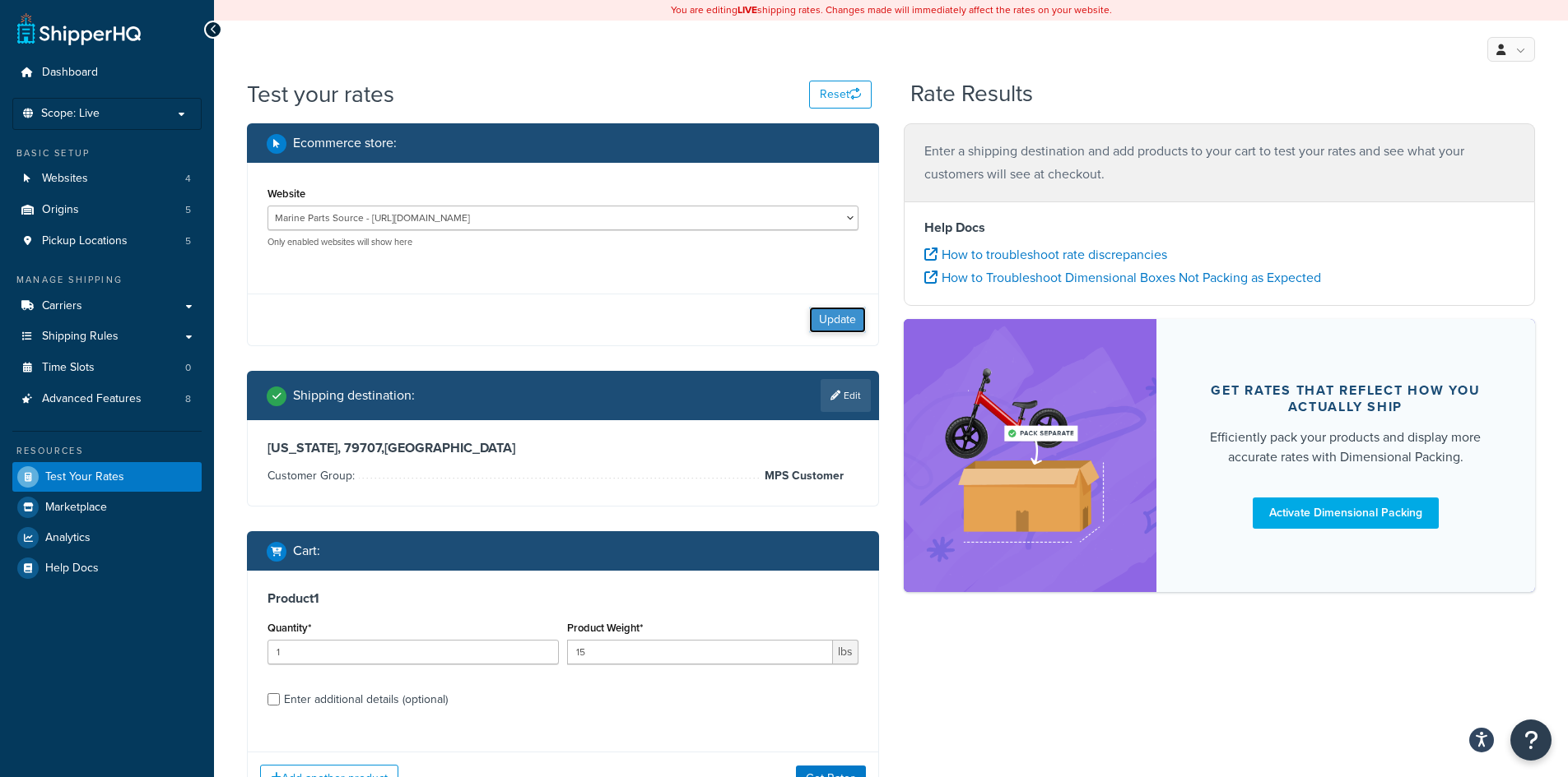
click at [830, 325] on button "Update" at bounding box center [838, 319] width 57 height 26
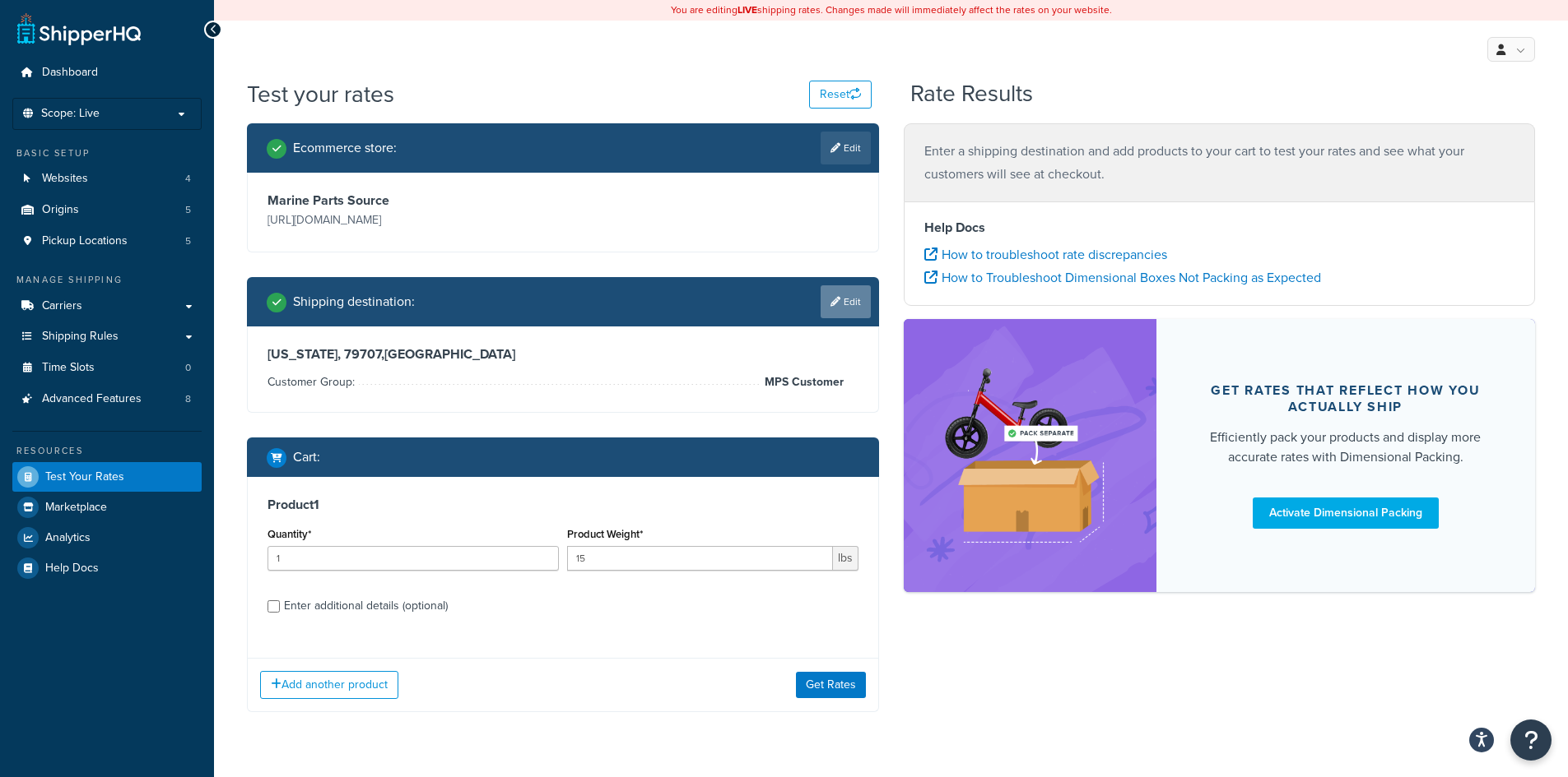
click at [834, 301] on icon at bounding box center [835, 302] width 10 height 10
select select "[GEOGRAPHIC_DATA]"
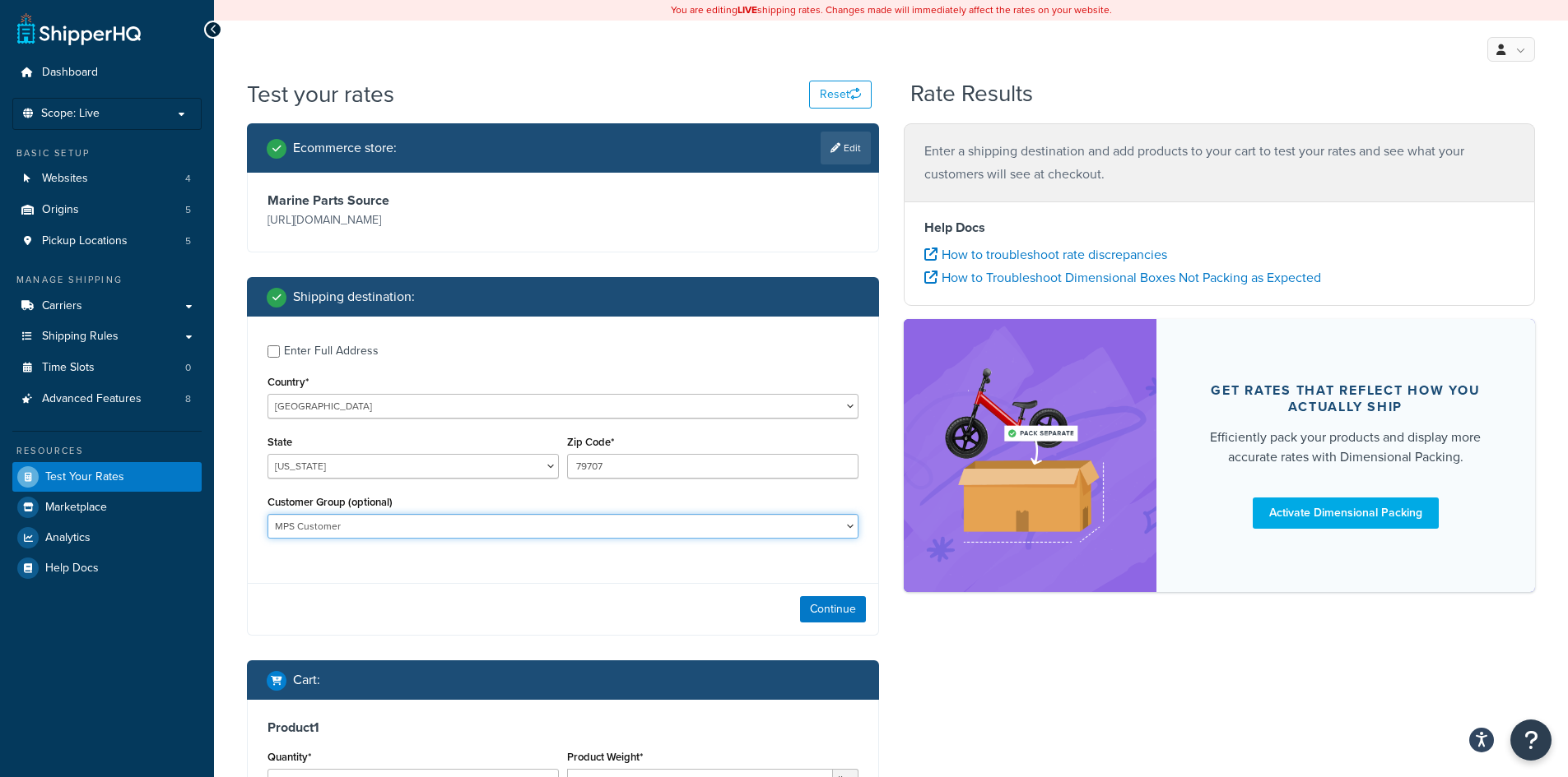
click at [759, 526] on select "ISC_B2B Logged In MMD Customer MPS Customer MPS Tax Exempt MPS_B2B Not Logged i…" at bounding box center [563, 526] width 591 height 24
select select "Not Logged in"
click at [267, 514] on select "ISC_B2B Logged In MMD Customer MPS Customer MPS Tax Exempt MPS_B2B Not Logged i…" at bounding box center [563, 526] width 591 height 24
click at [829, 605] on button "Continue" at bounding box center [833, 609] width 66 height 26
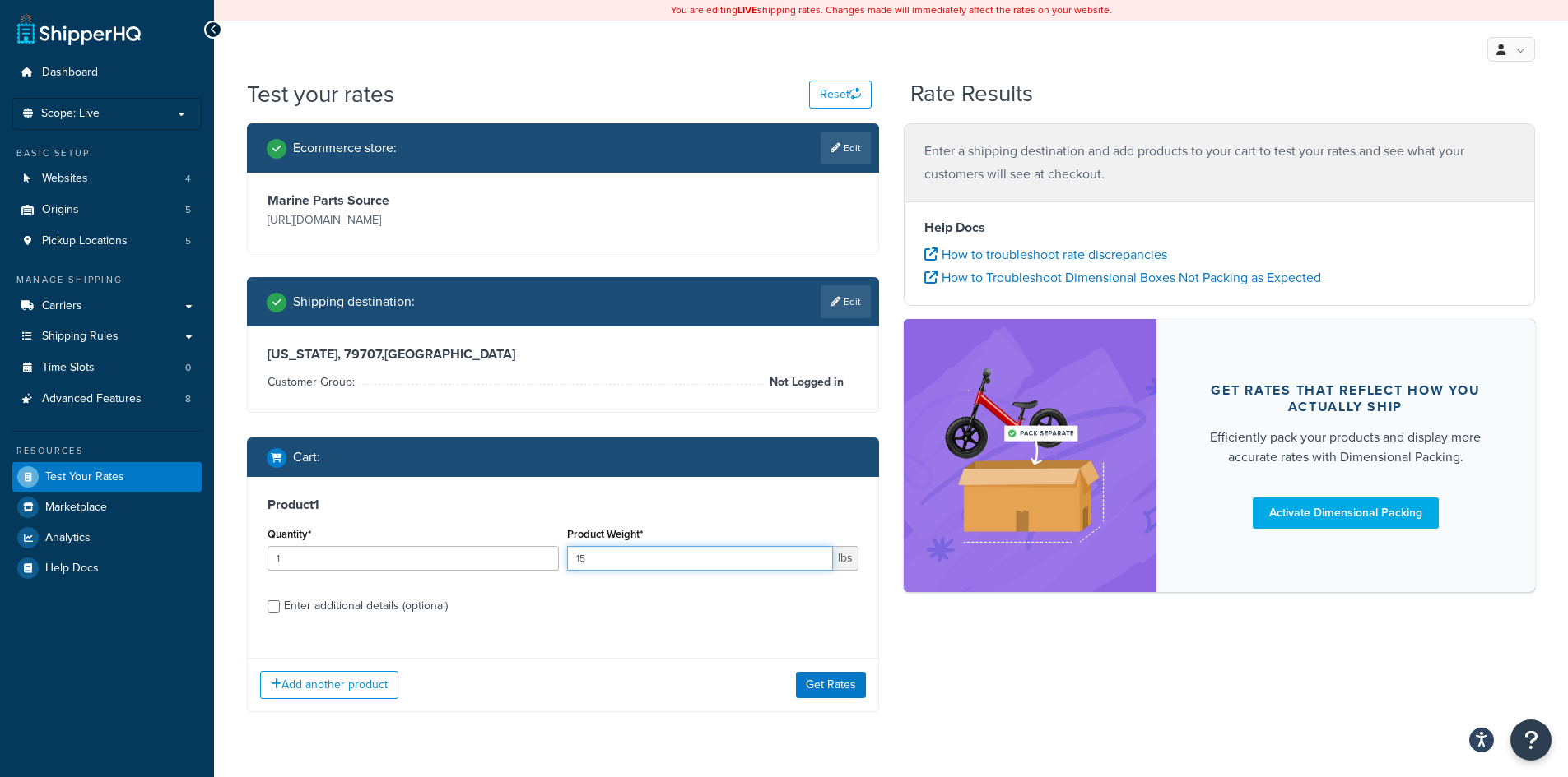
drag, startPoint x: 667, startPoint y: 563, endPoint x: 541, endPoint y: 569, distance: 126.1
click at [541, 569] on div "Quantity* 1 Product Weight* 15 lbs" at bounding box center [563, 553] width 599 height 60
type input "10"
click at [594, 606] on label "Enter additional details (optional)" at bounding box center [571, 604] width 574 height 26
click at [280, 606] on input "Enter additional details (optional)" at bounding box center [273, 606] width 13 height 13
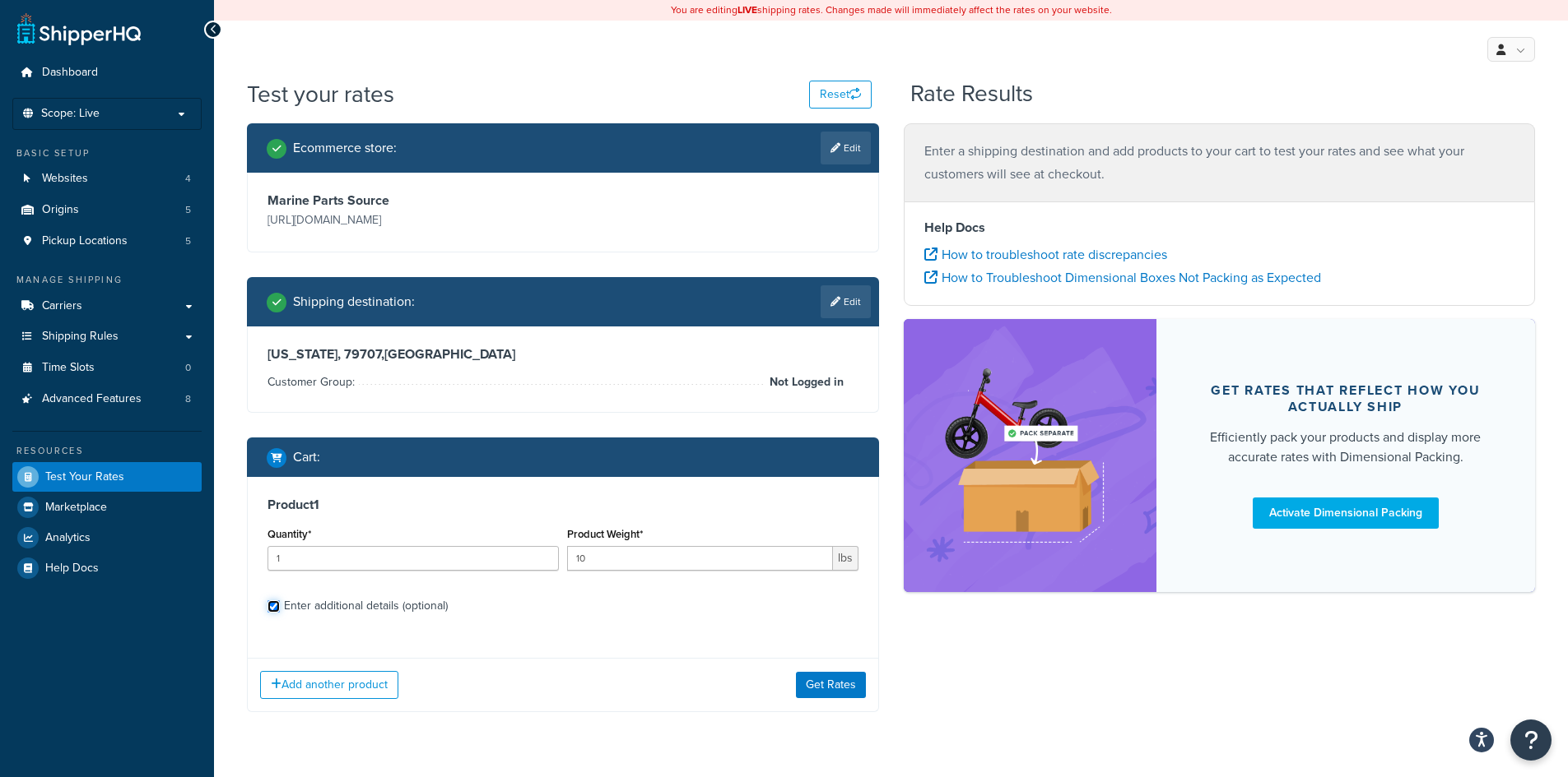
checkbox input "true"
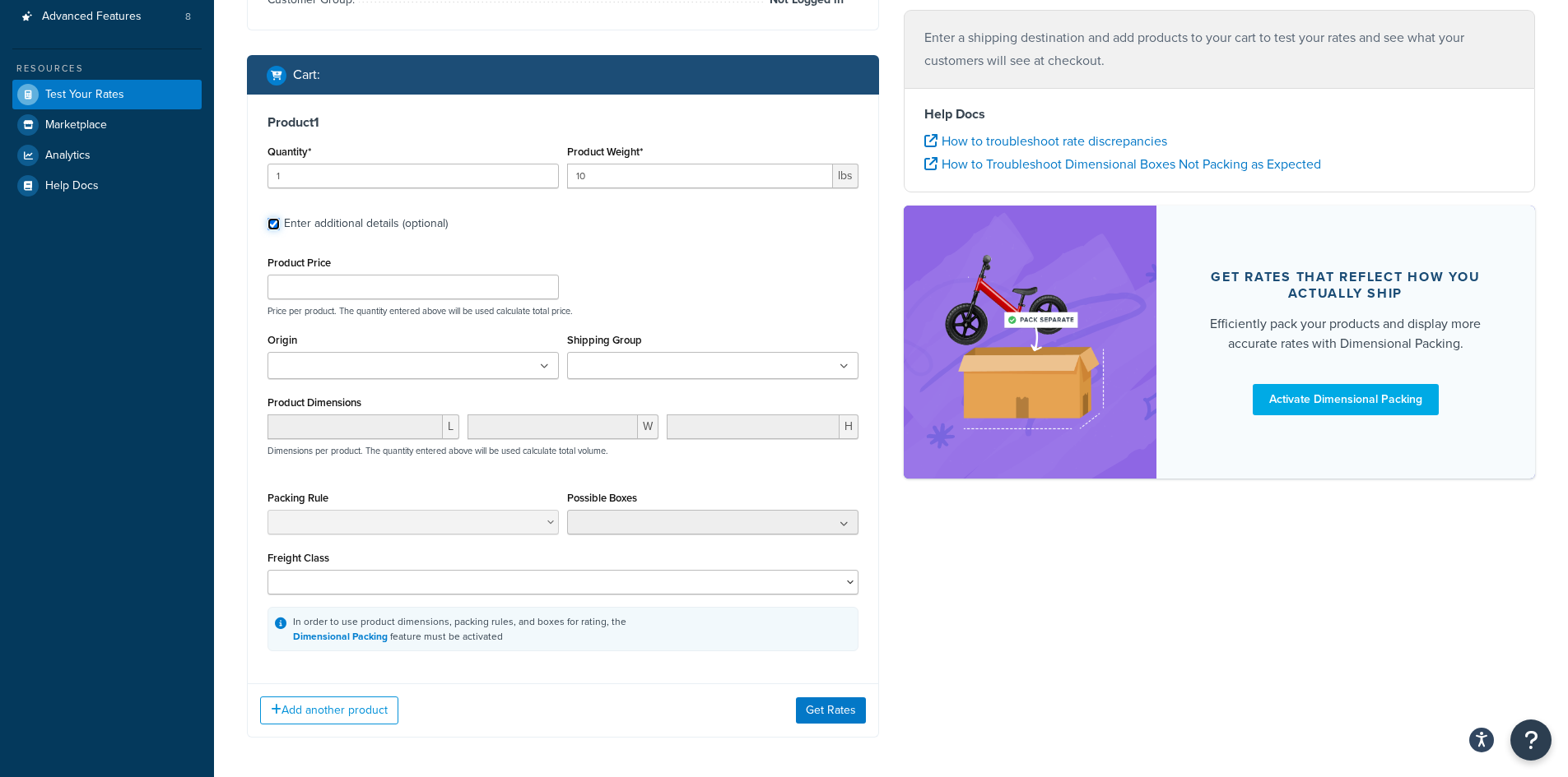
scroll to position [412, 0]
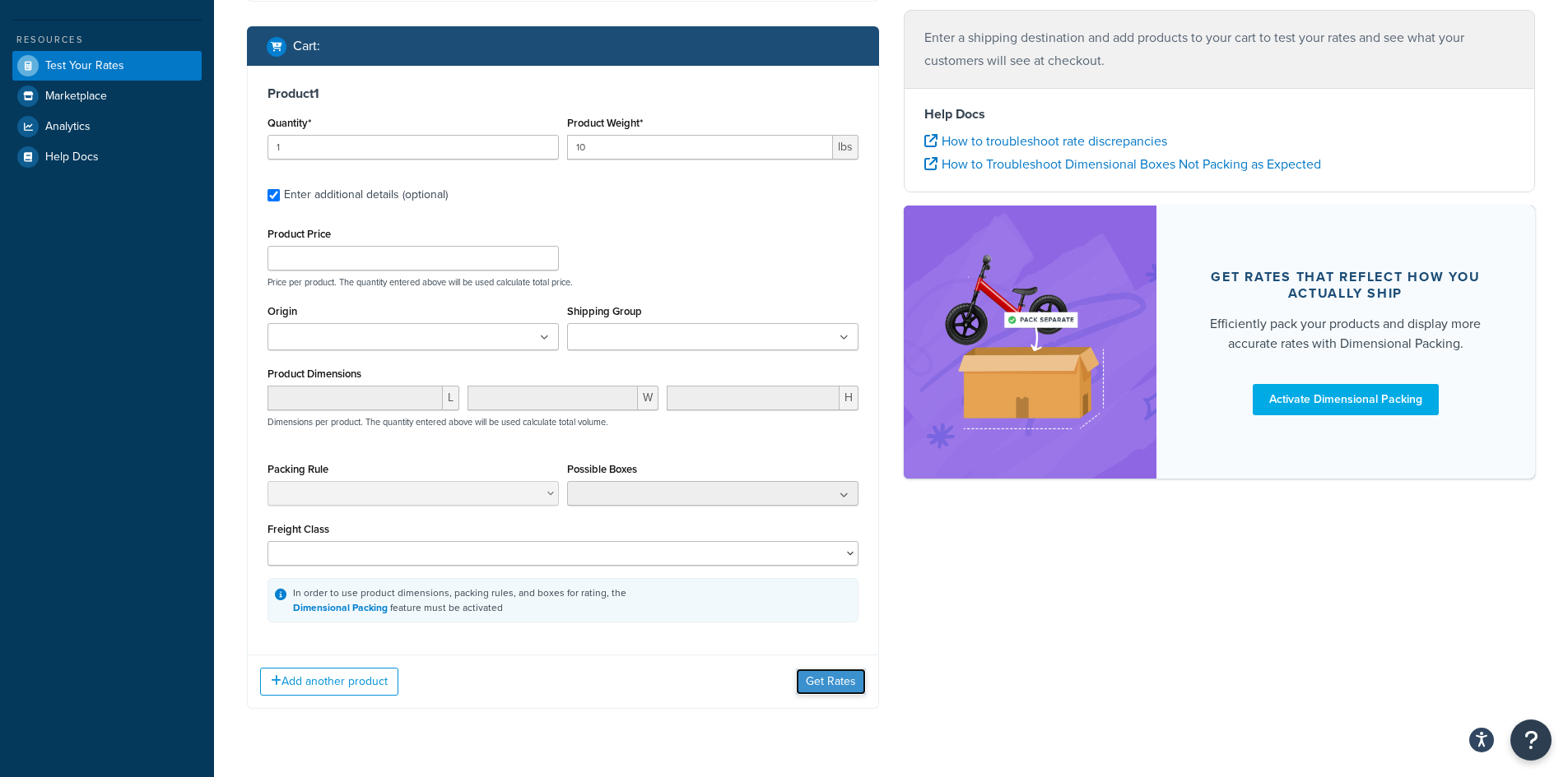
click at [833, 681] on button "Get Rates" at bounding box center [830, 681] width 70 height 26
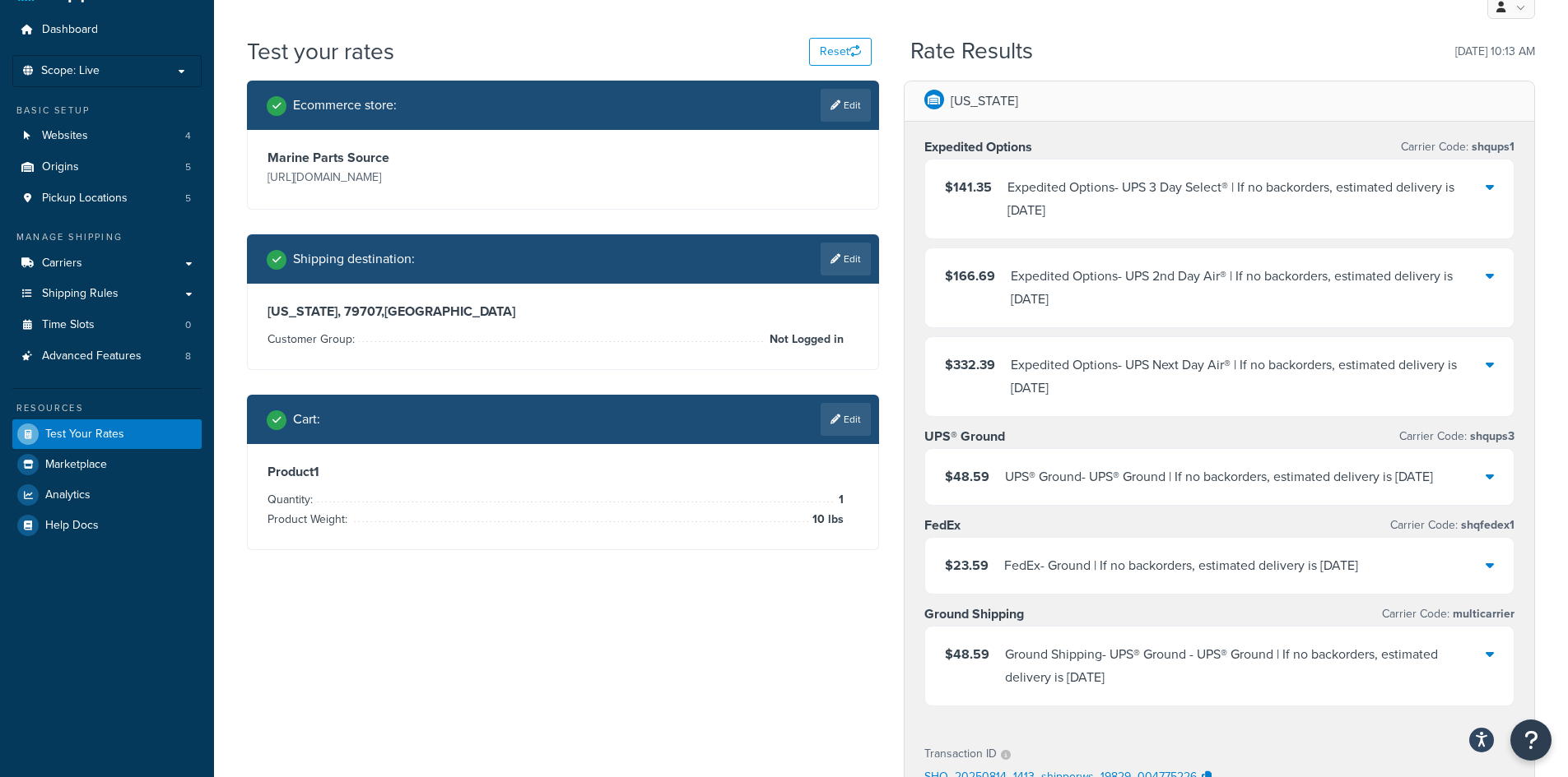
scroll to position [82, 0]
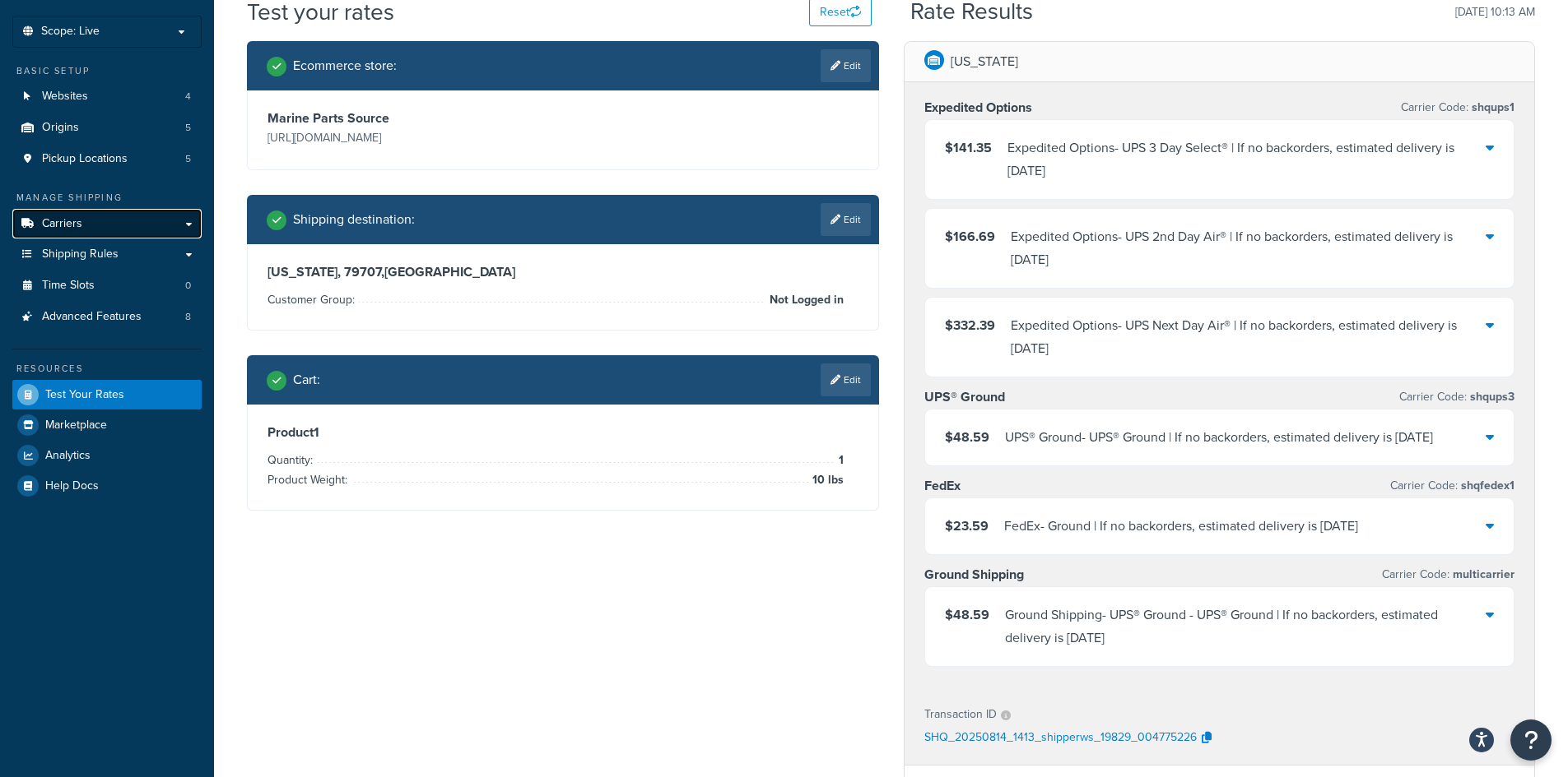
click at [158, 228] on link "Carriers" at bounding box center [107, 224] width 190 height 30
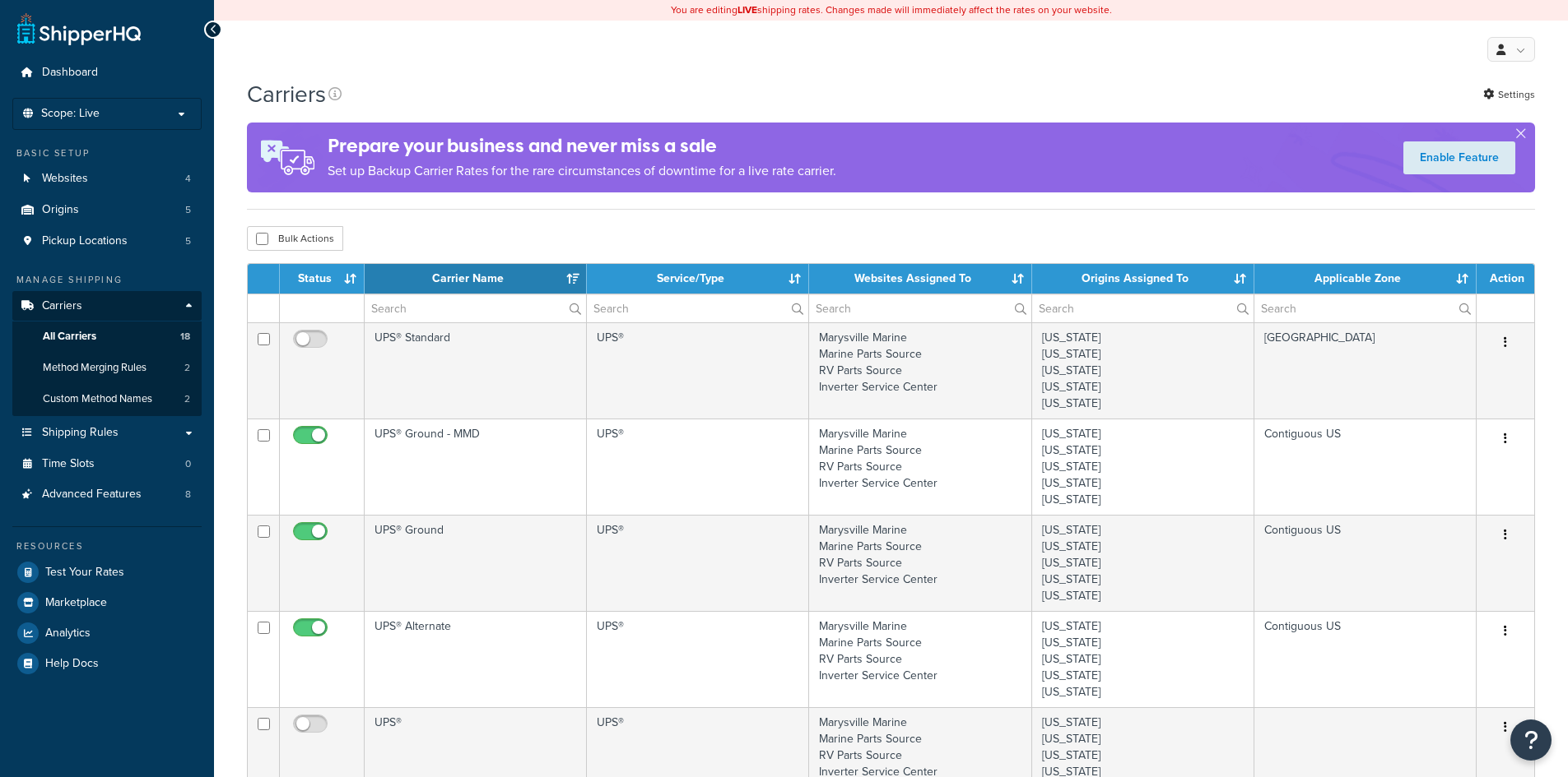
select select "15"
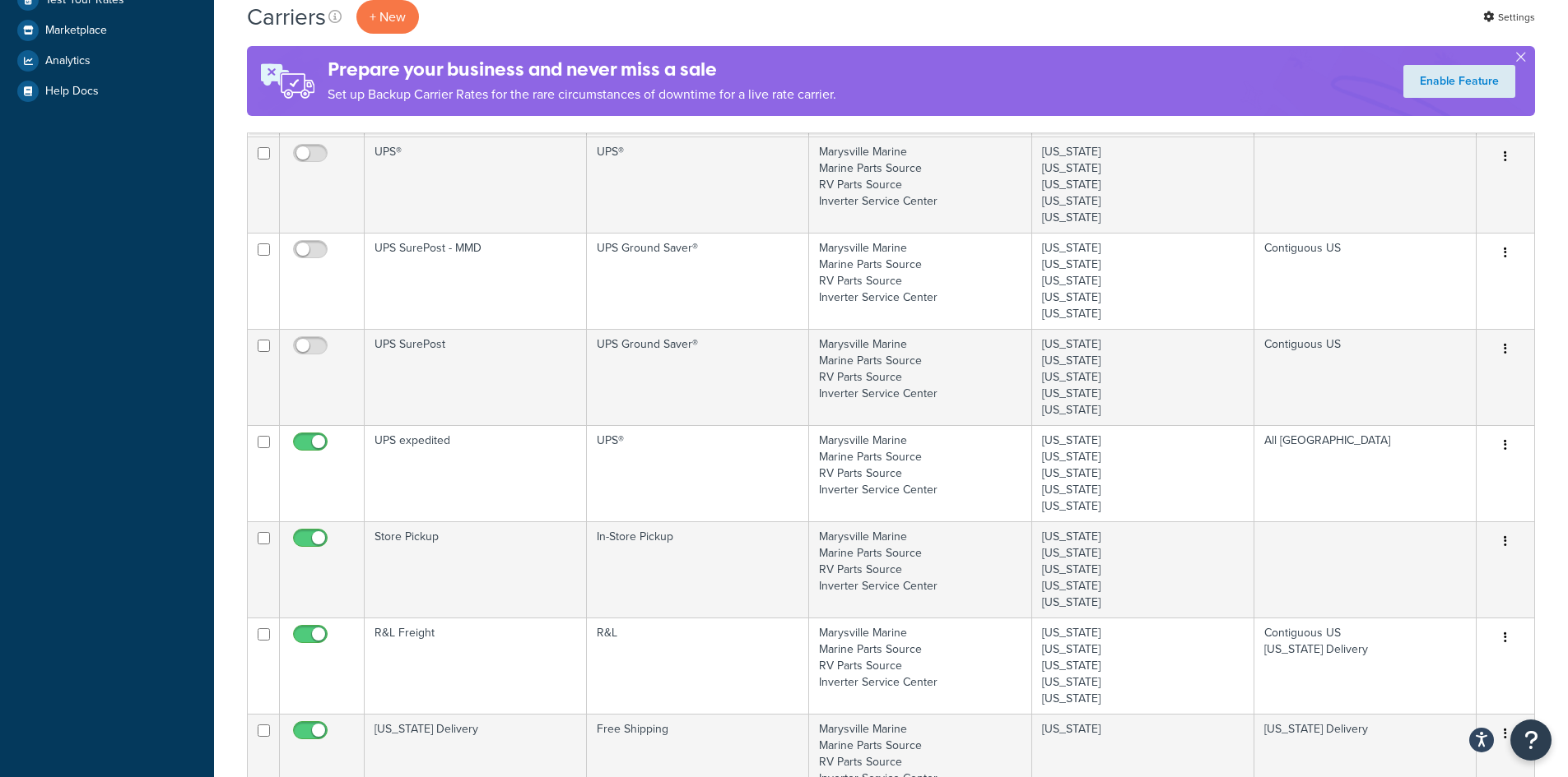
scroll to position [576, 0]
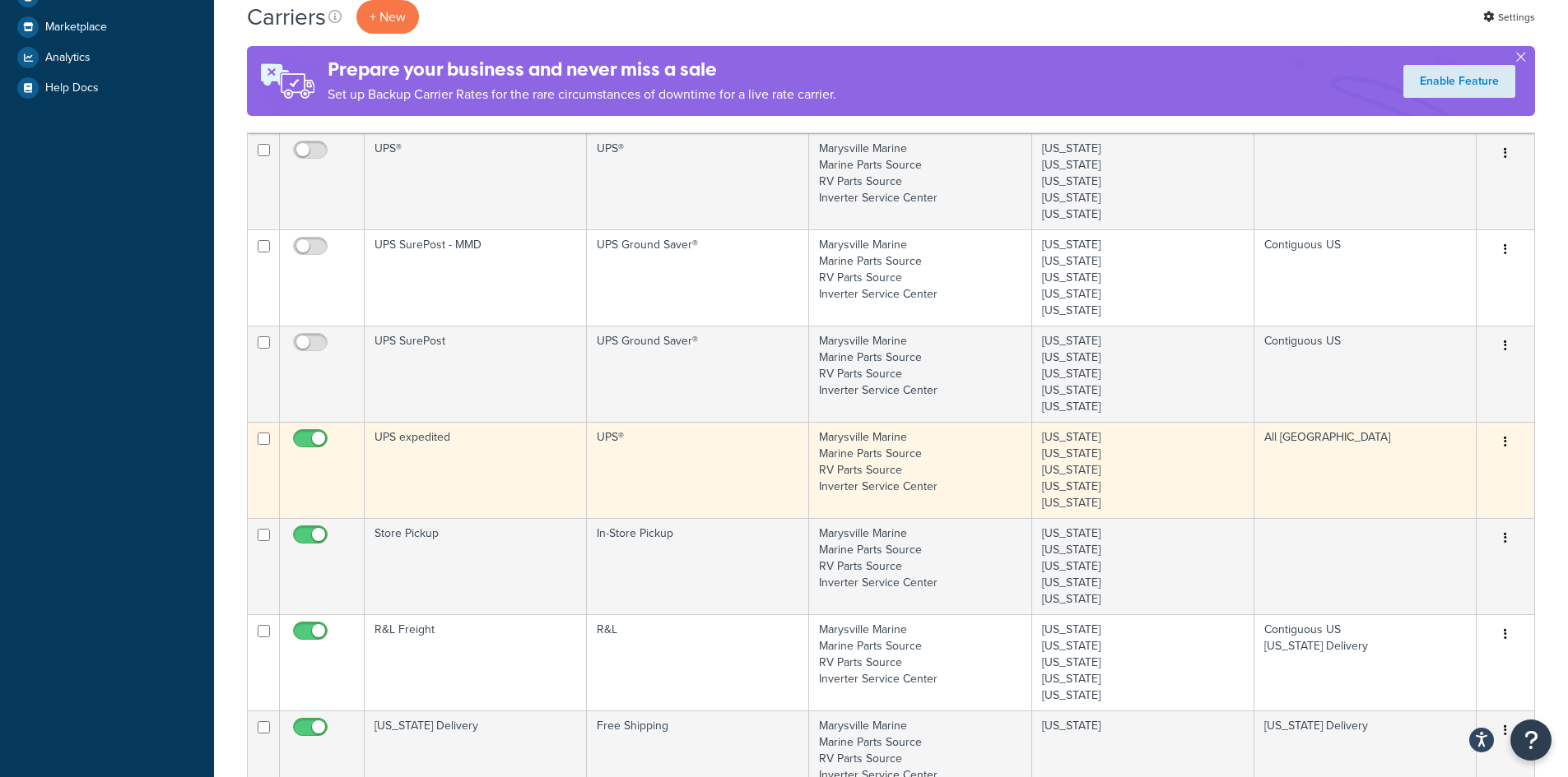
click at [1507, 443] on button "button" at bounding box center [1504, 442] width 23 height 26
click at [1412, 474] on link "Edit" at bounding box center [1438, 475] width 130 height 34
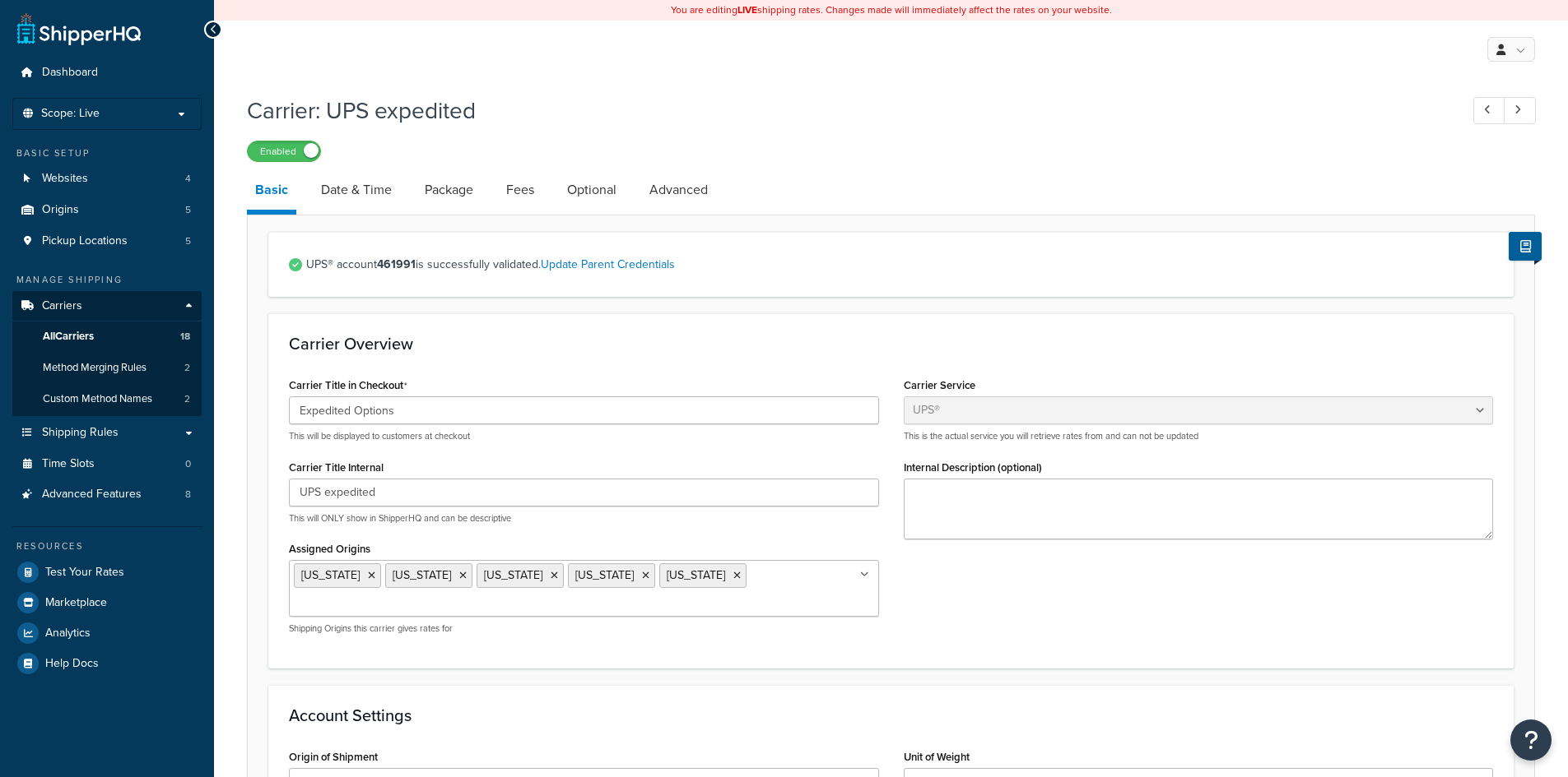
select select "ups"
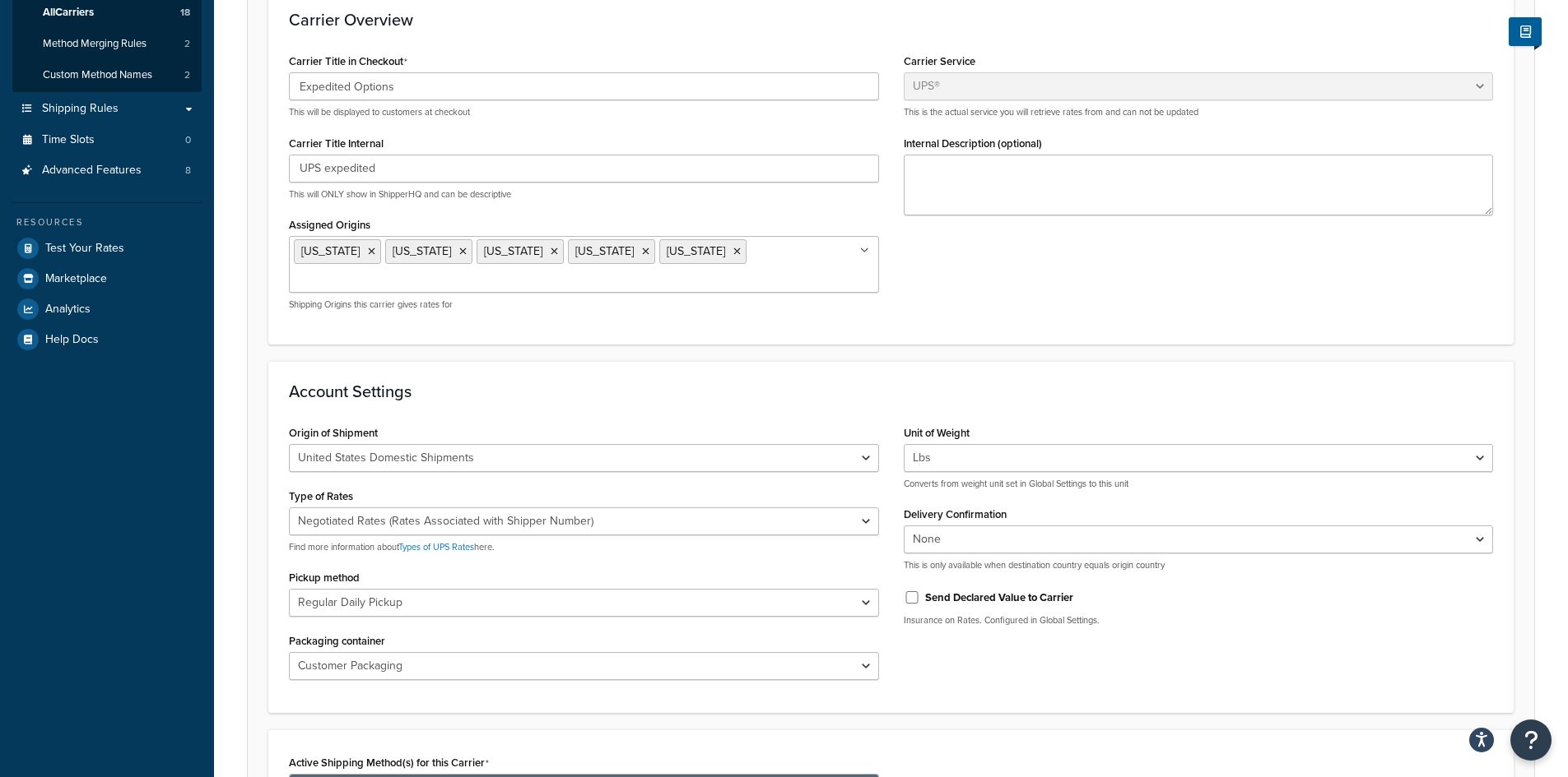
scroll to position [362, 0]
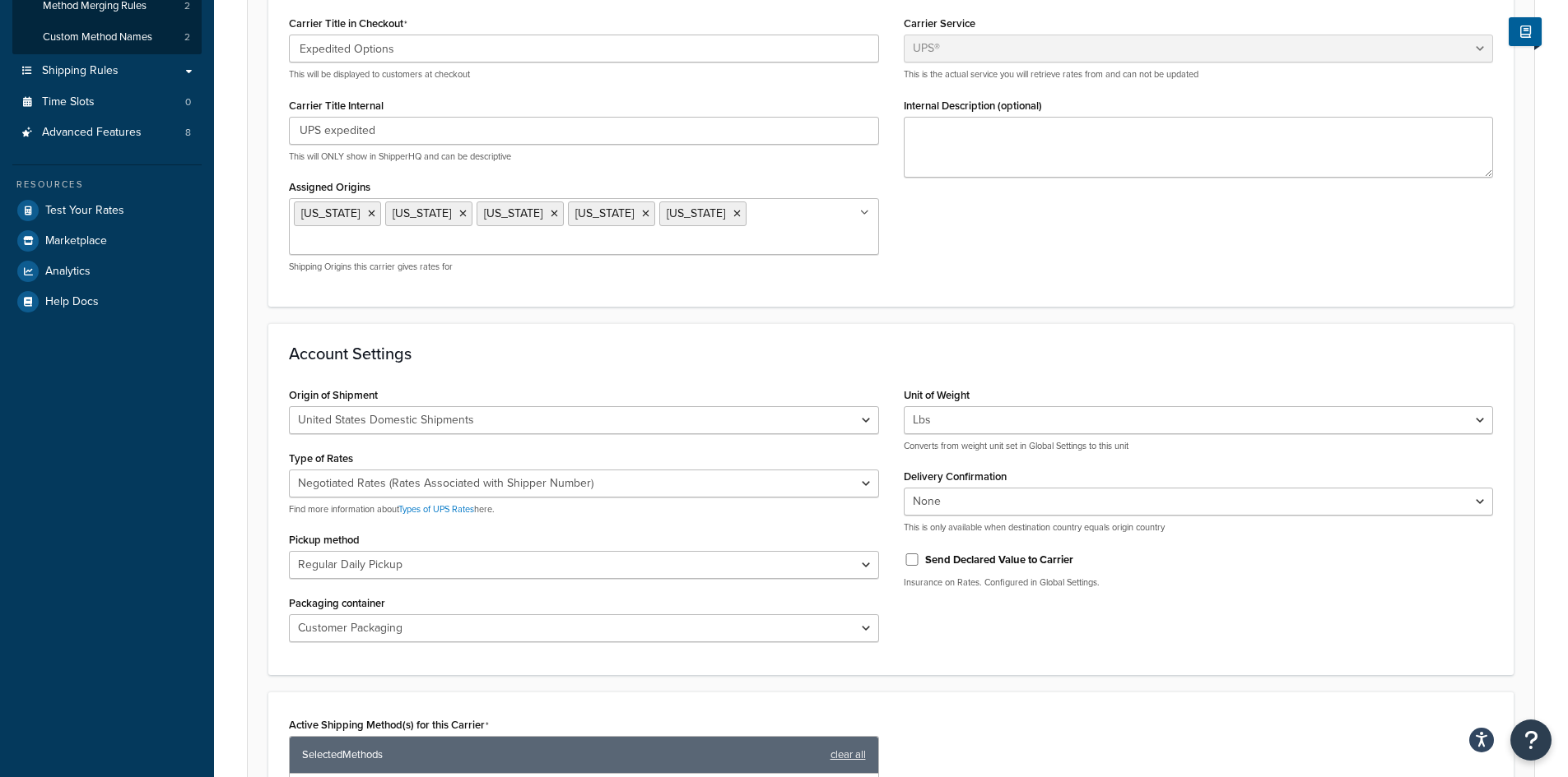
click at [704, 344] on h3 "Account Settings" at bounding box center [890, 354] width 1204 height 18
click at [737, 469] on select "Negotiated Rates (Rates Associated with Shipper Number) Daily Rates Retail Rate…" at bounding box center [584, 483] width 590 height 28
click at [1410, 284] on form "UPS® account 461991 is successfully validated. Update Parent Credentials Carrie…" at bounding box center [890, 541] width 1286 height 1343
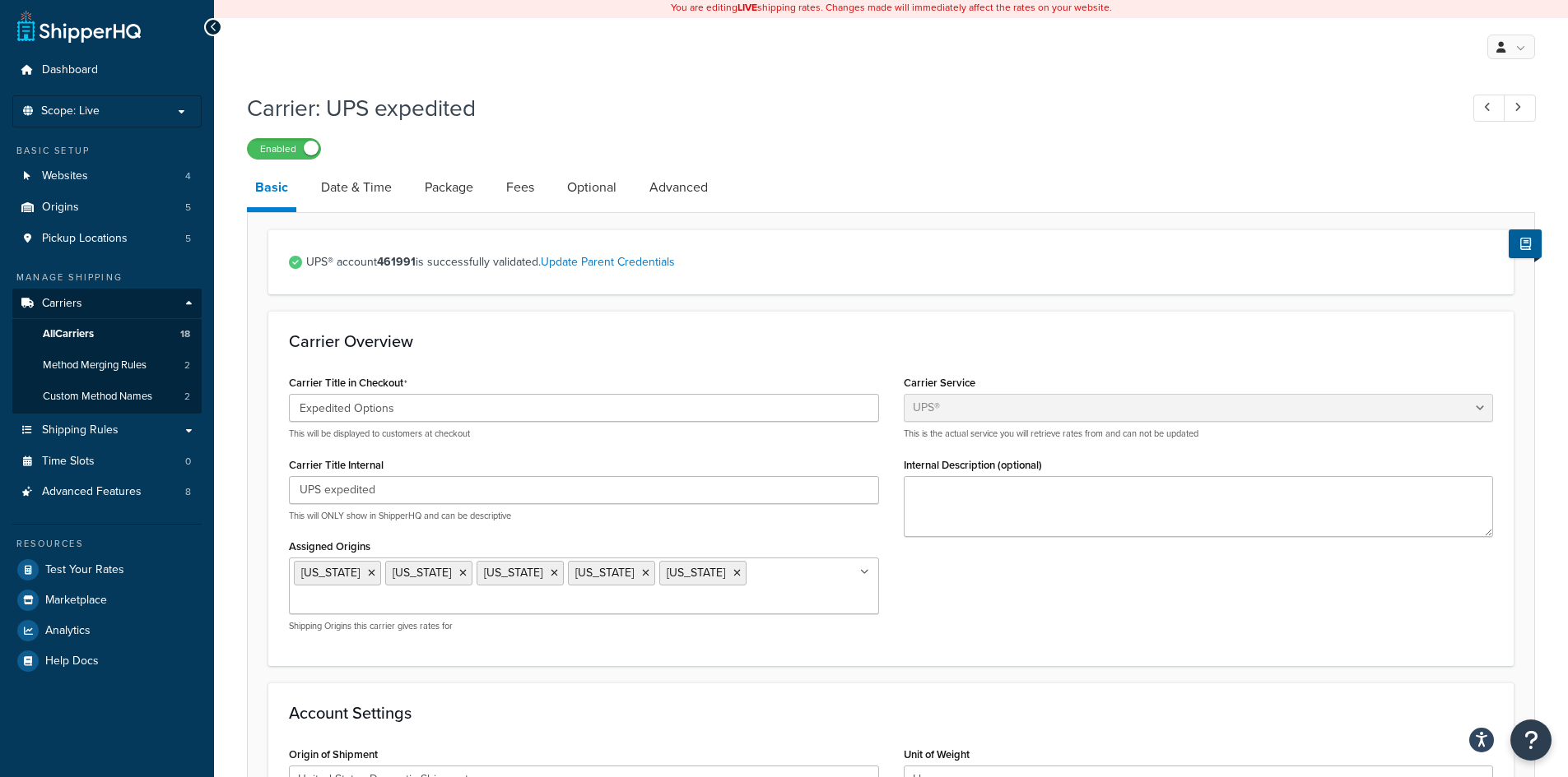
scroll to position [0, 0]
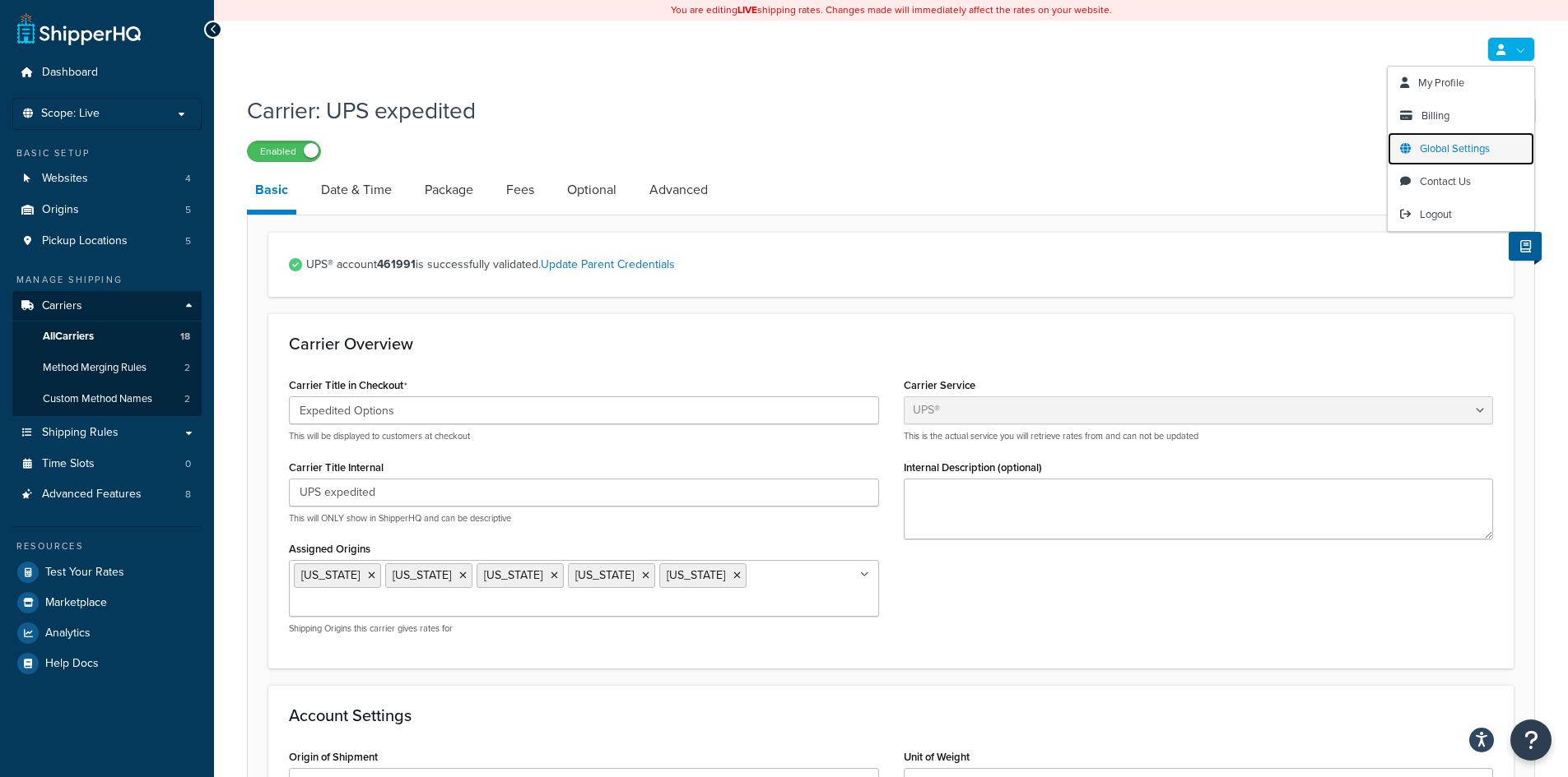
click at [1489, 145] on span "Global Settings" at bounding box center [1454, 148] width 70 height 16
